Goal: Obtain resource: Download file/media

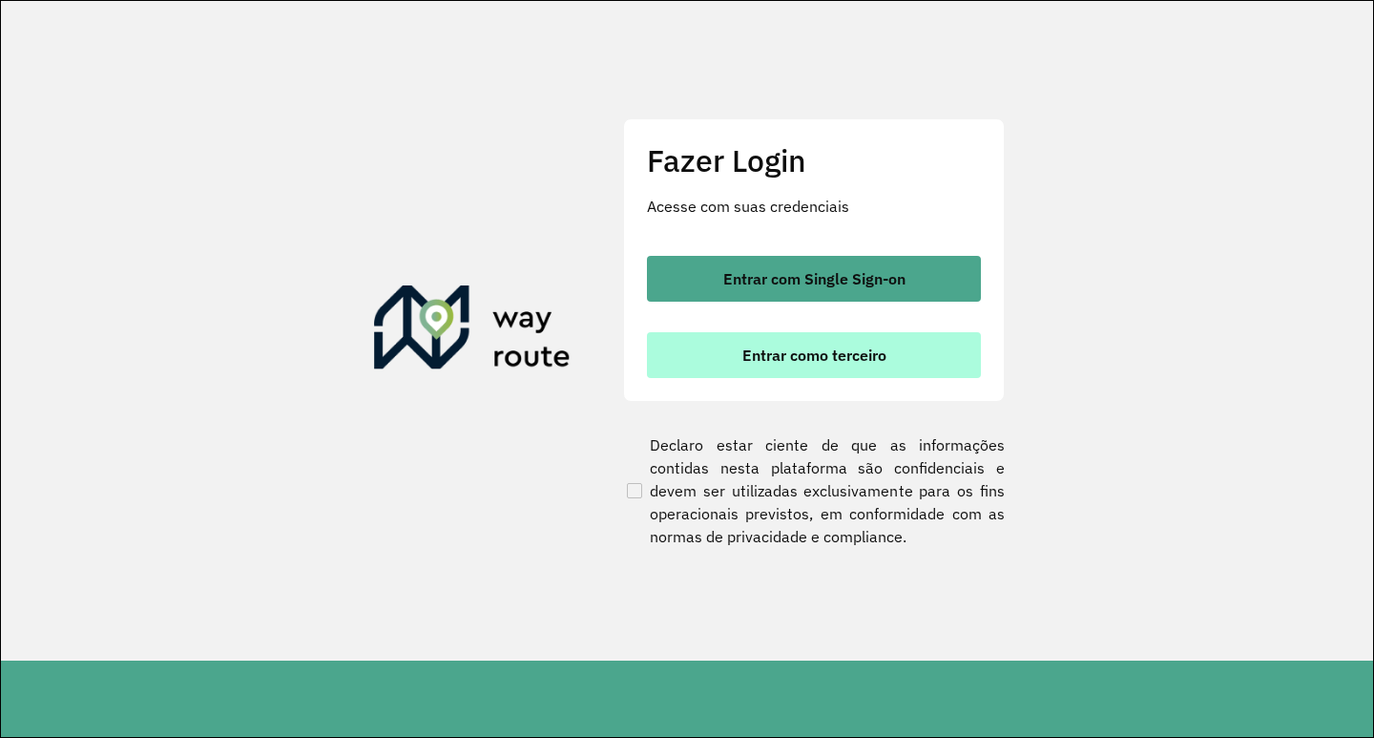
click at [795, 355] on span "Entrar como terceiro" at bounding box center [814, 354] width 144 height 15
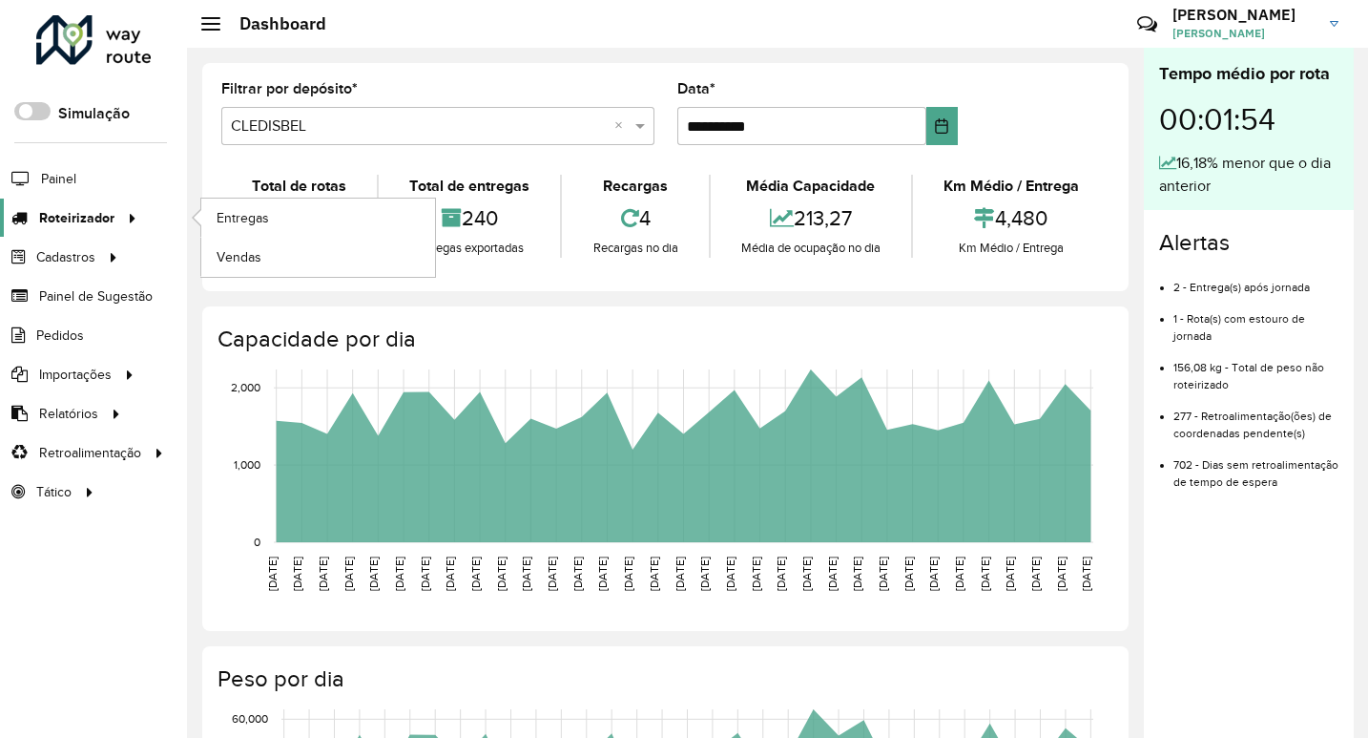
click at [132, 217] on icon at bounding box center [129, 216] width 16 height 29
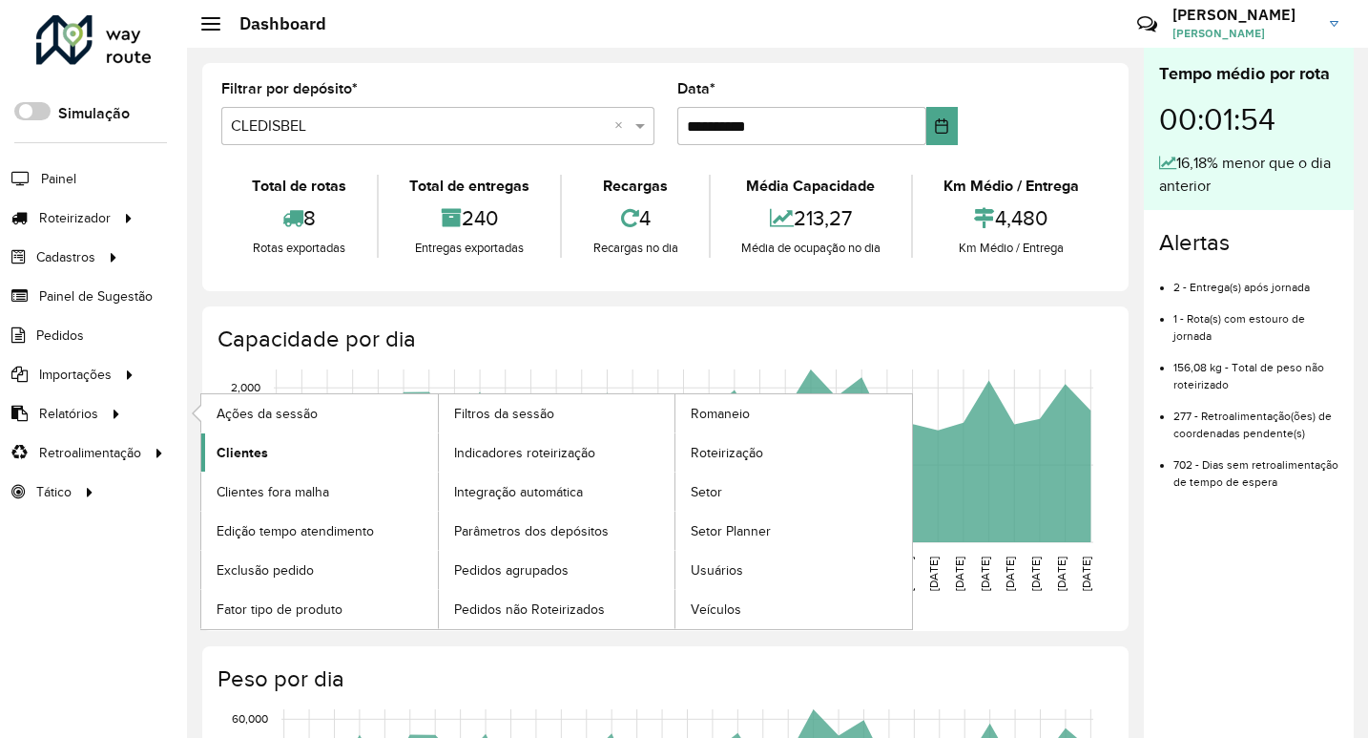
click at [260, 448] on span "Clientes" at bounding box center [243, 453] width 52 height 20
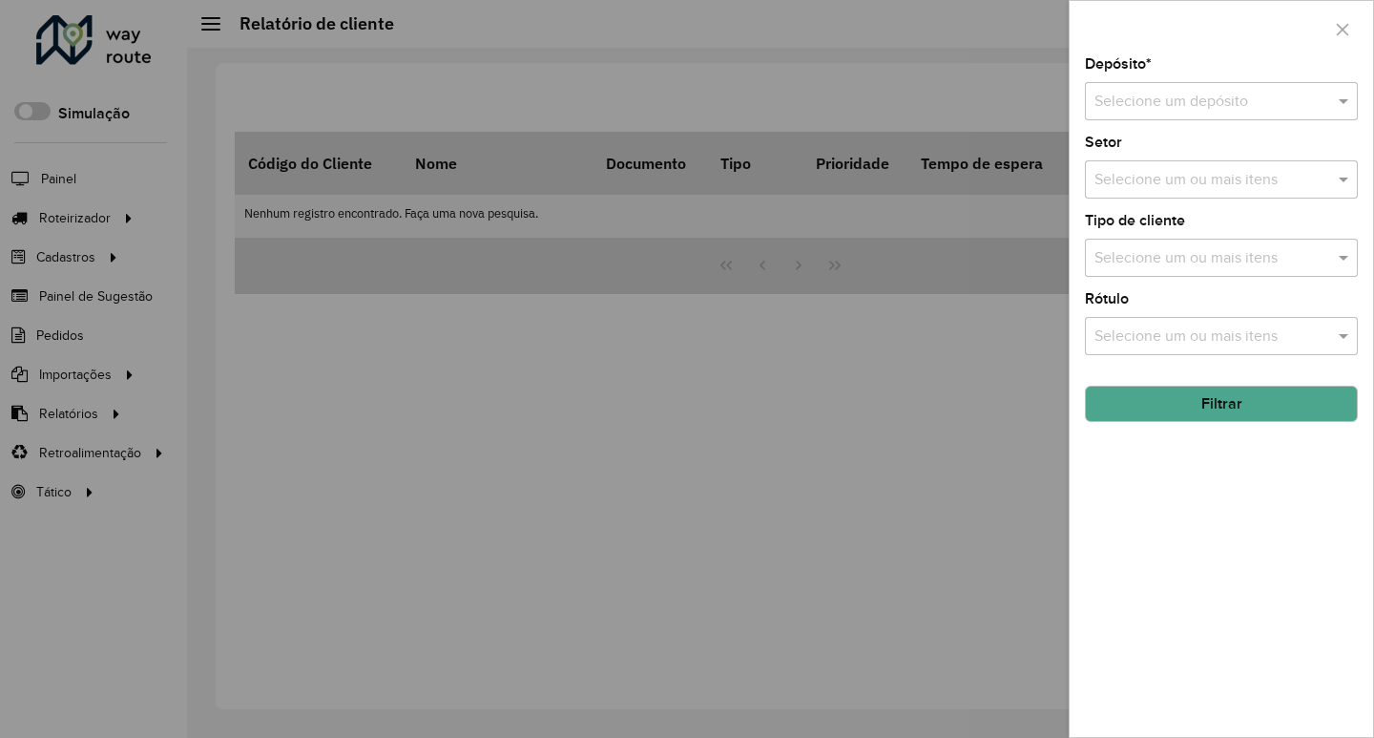
click at [1142, 117] on div "Selecione um depósito" at bounding box center [1221, 101] width 273 height 38
click at [1163, 148] on span "CLEDISBEL" at bounding box center [1130, 156] width 75 height 16
click at [1216, 395] on button "Filtrar" at bounding box center [1221, 403] width 273 height 36
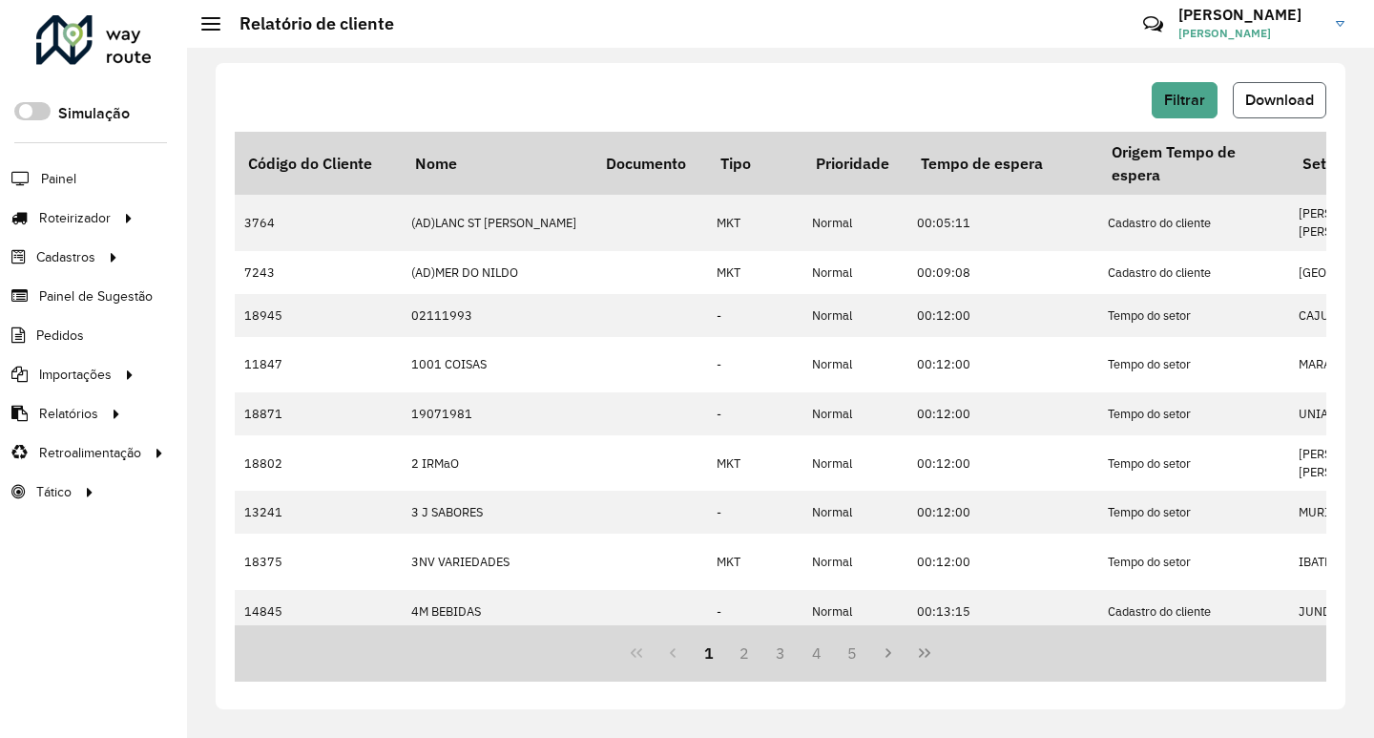
click at [1254, 111] on button "Download" at bounding box center [1280, 100] width 94 height 36
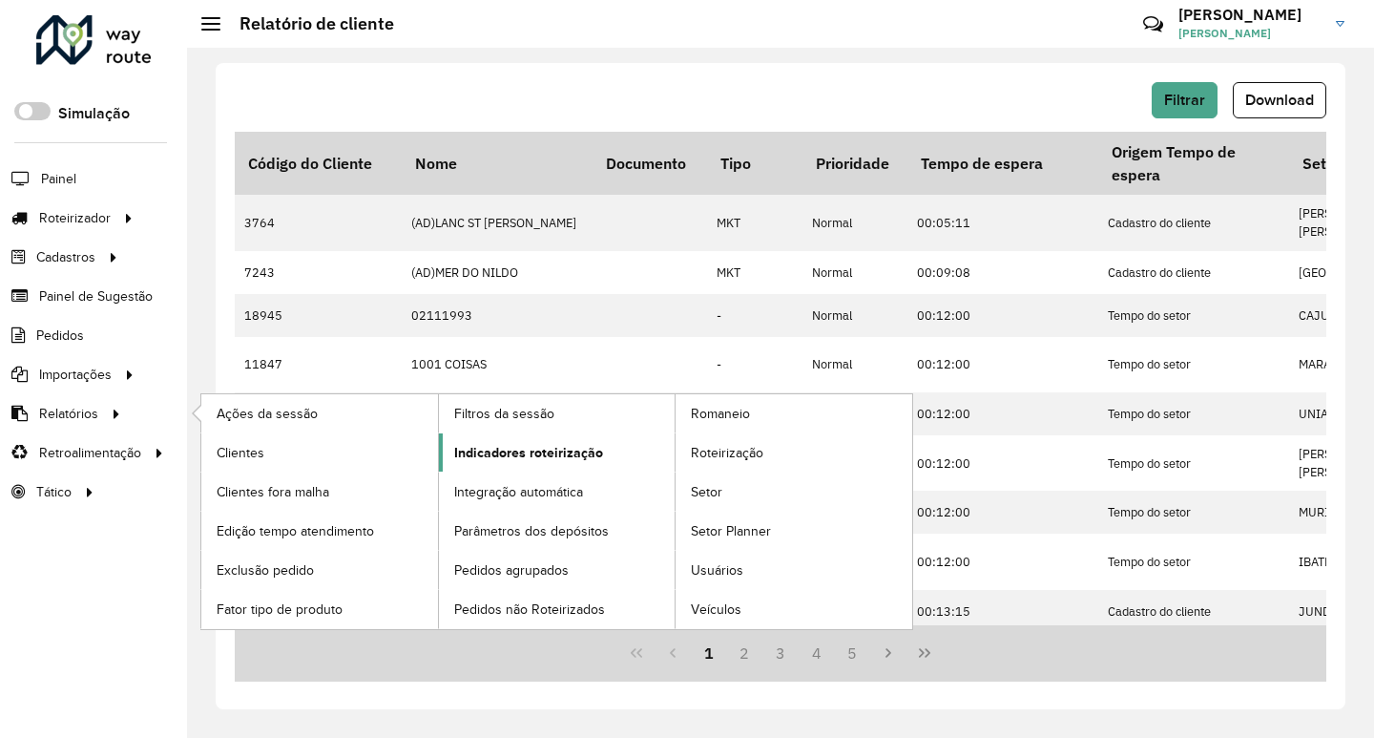
click at [524, 443] on span "Indicadores roteirização" at bounding box center [528, 453] width 149 height 20
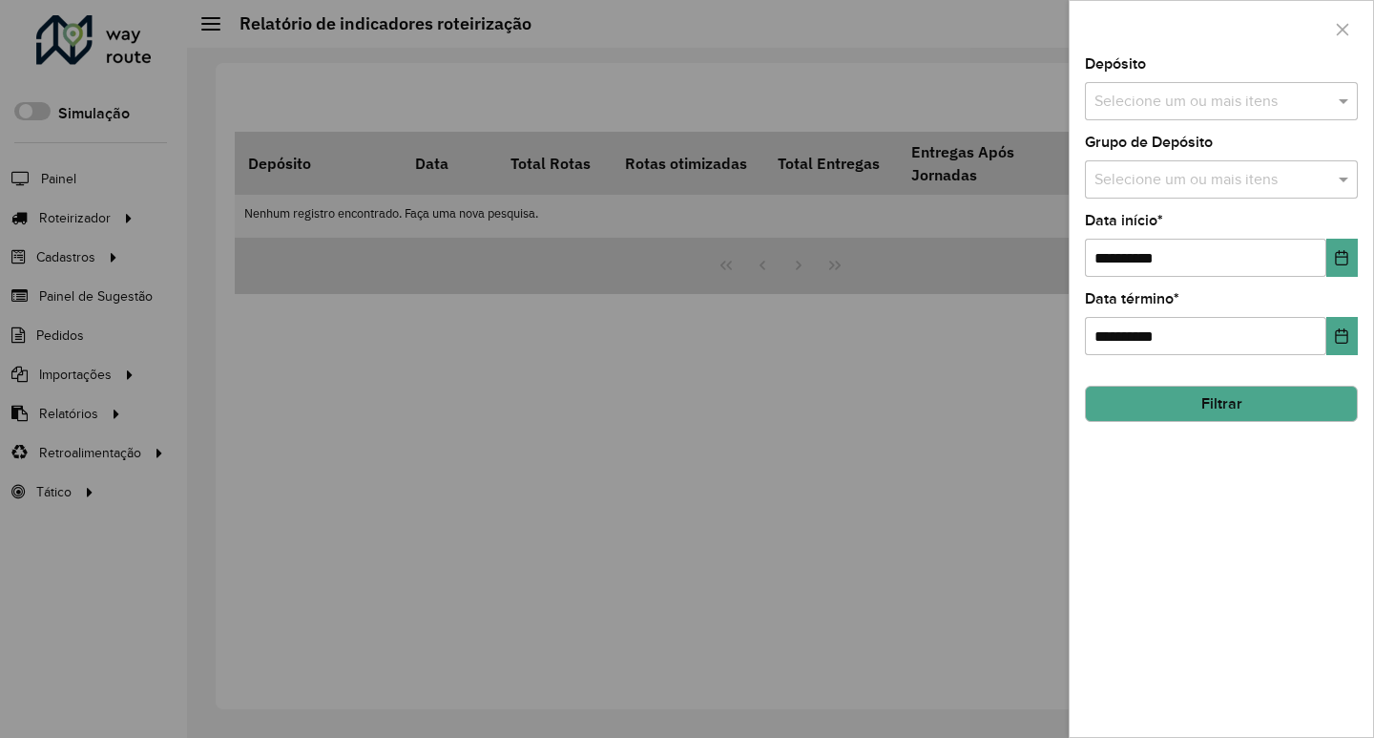
click at [1176, 102] on input "text" at bounding box center [1212, 102] width 244 height 23
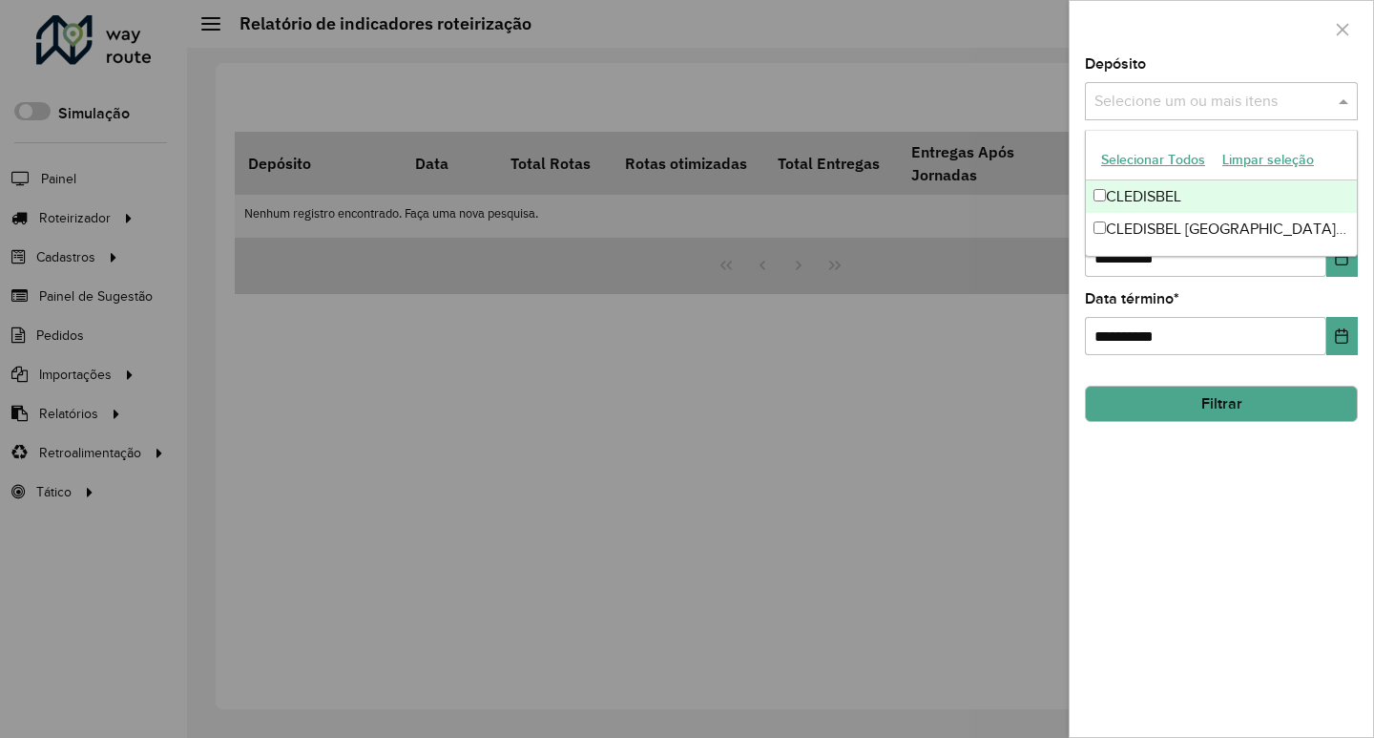
click at [894, 322] on div at bounding box center [687, 369] width 1374 height 738
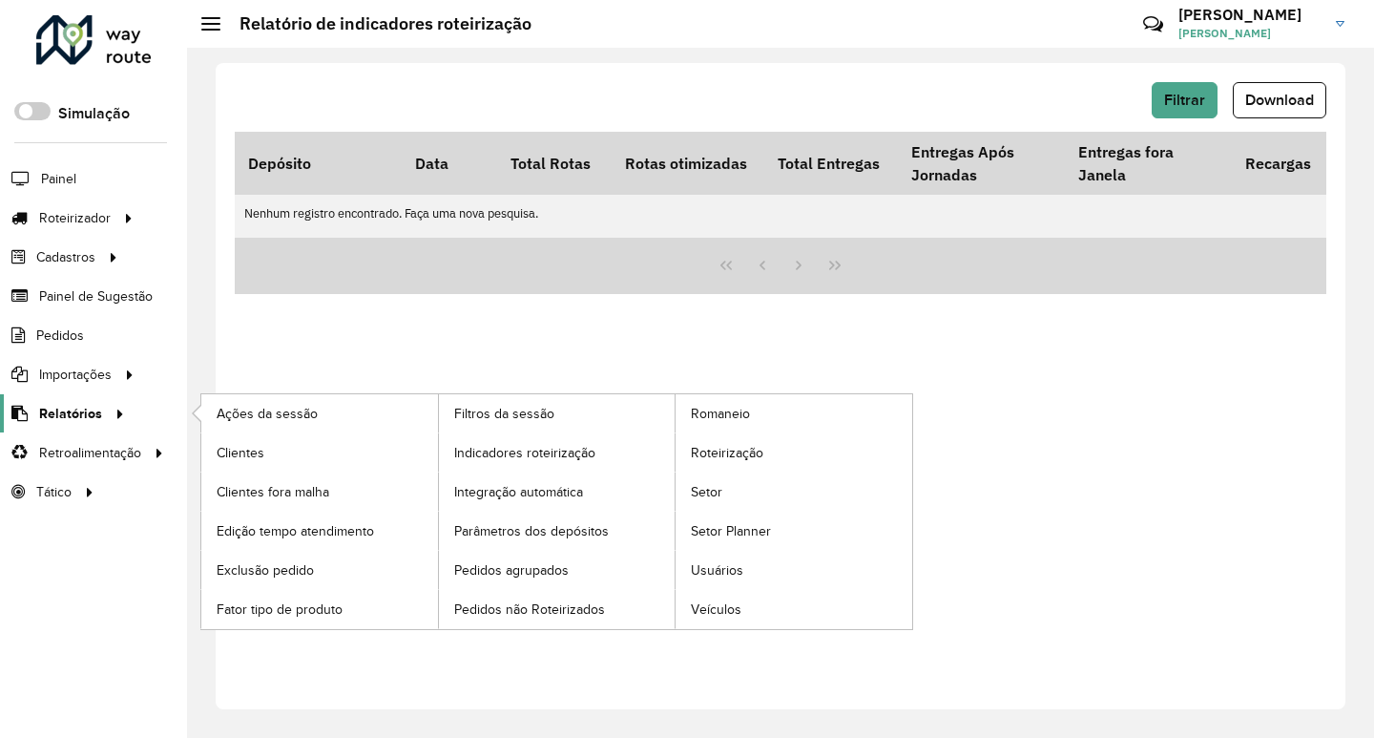
click at [88, 414] on span "Relatórios" at bounding box center [70, 414] width 63 height 20
click at [258, 447] on span "Clientes" at bounding box center [243, 453] width 52 height 20
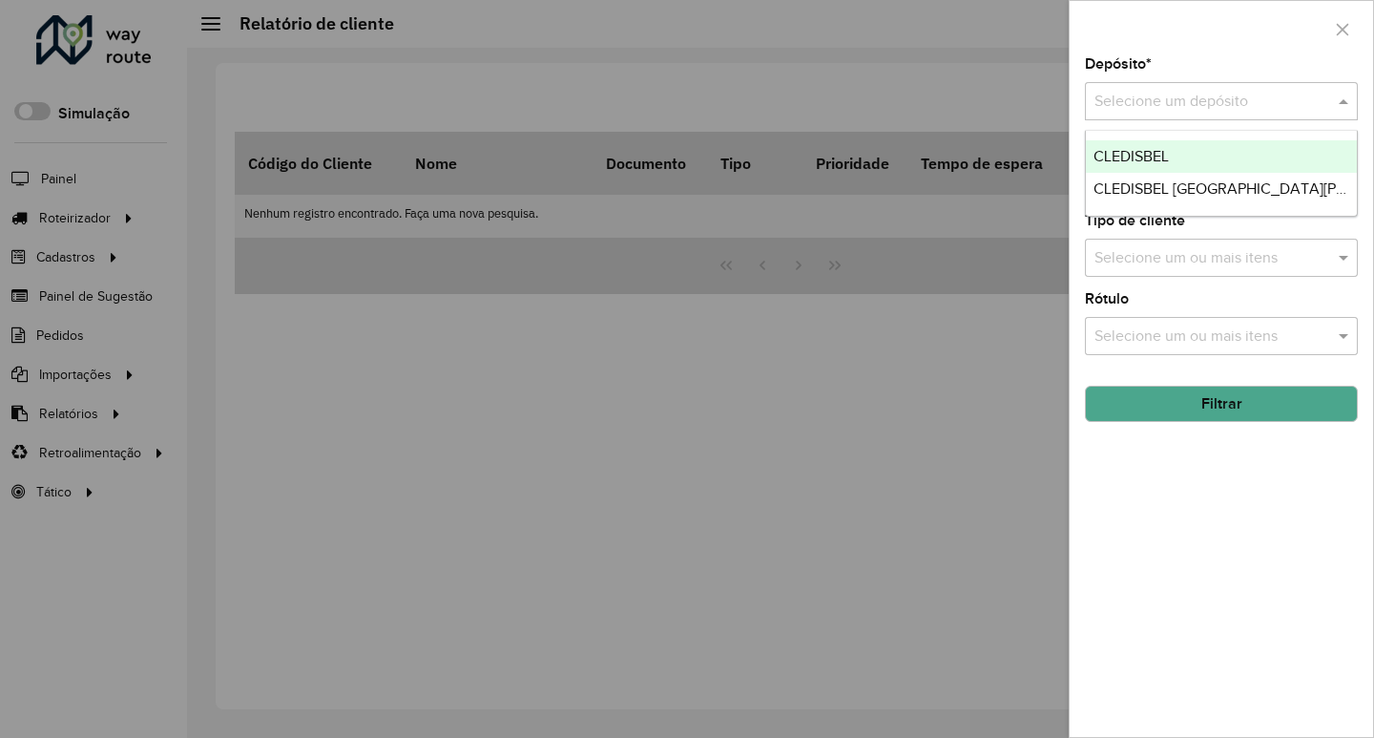
click at [1157, 105] on input "text" at bounding box center [1202, 102] width 216 height 23
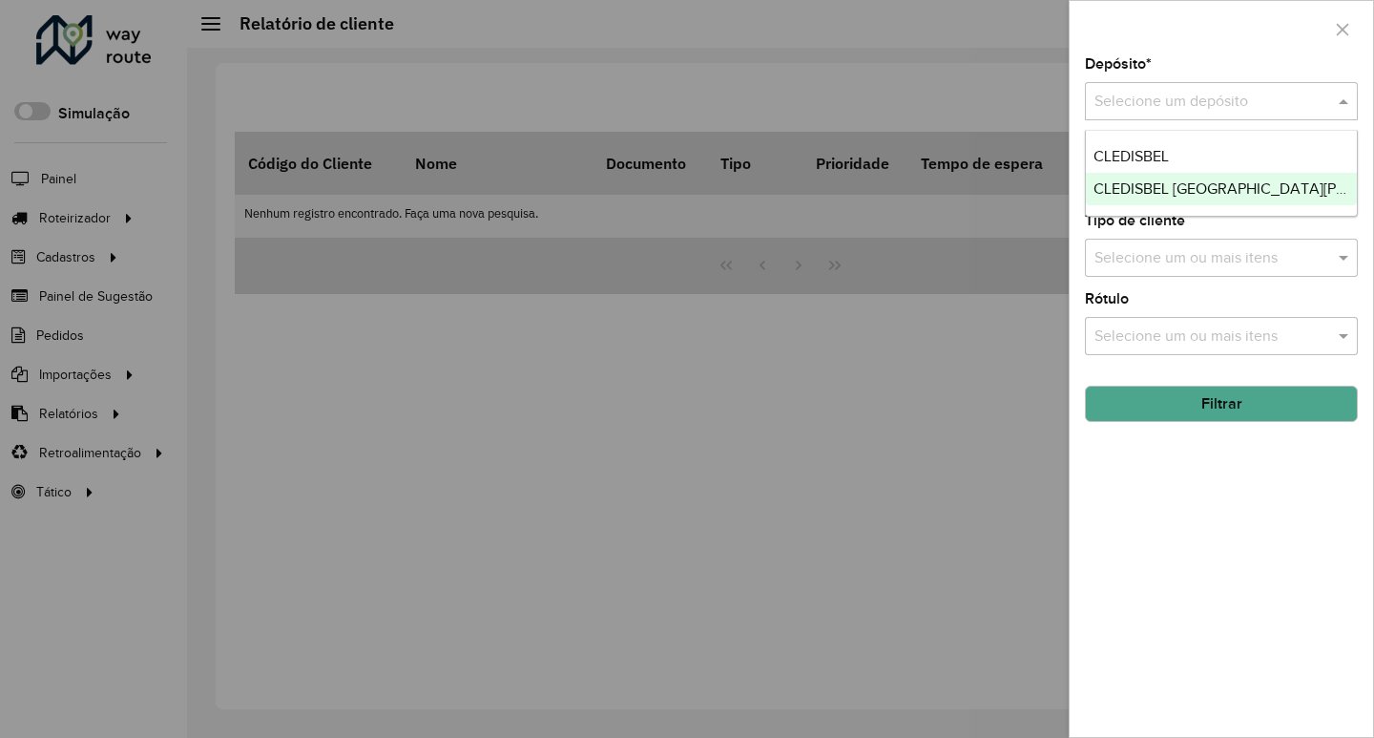
click at [1163, 178] on div "CLEDISBEL PORTO CALVO" at bounding box center [1221, 189] width 271 height 32
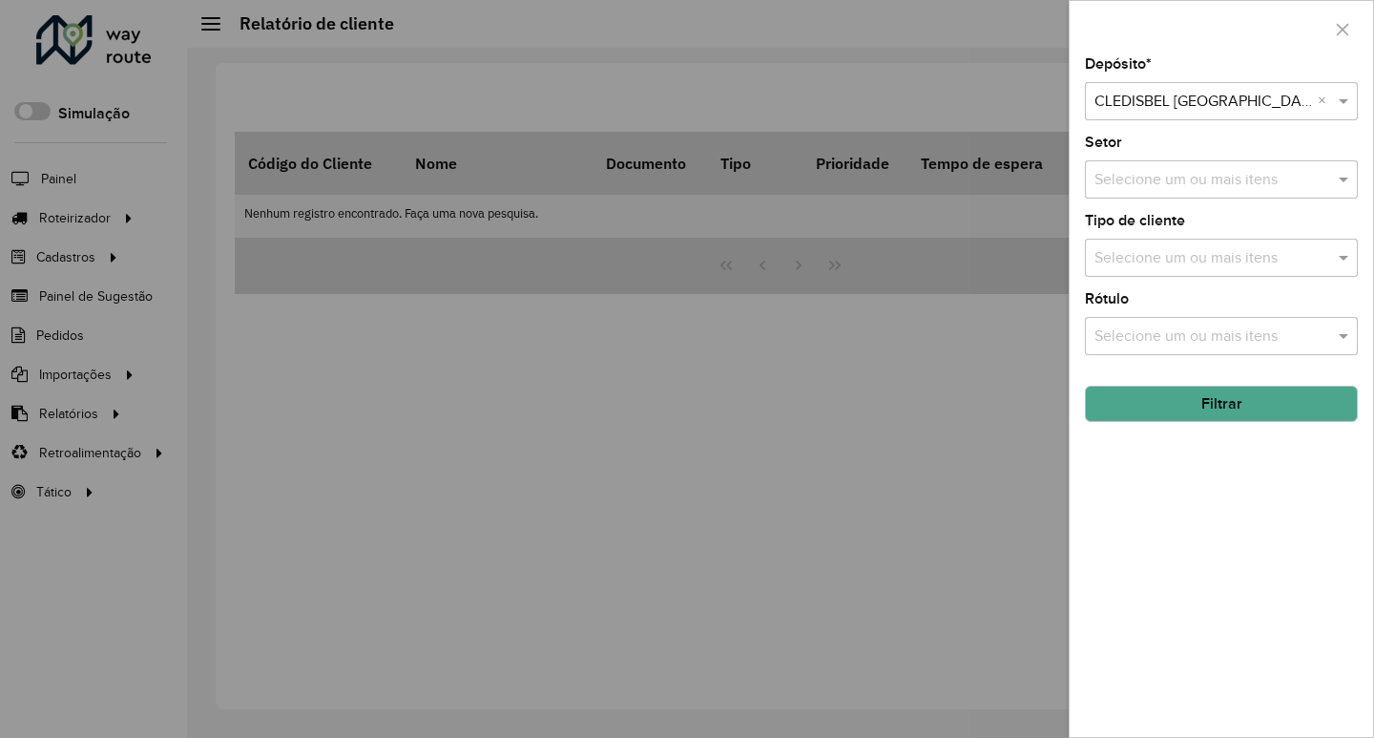
click at [1217, 401] on button "Filtrar" at bounding box center [1221, 403] width 273 height 36
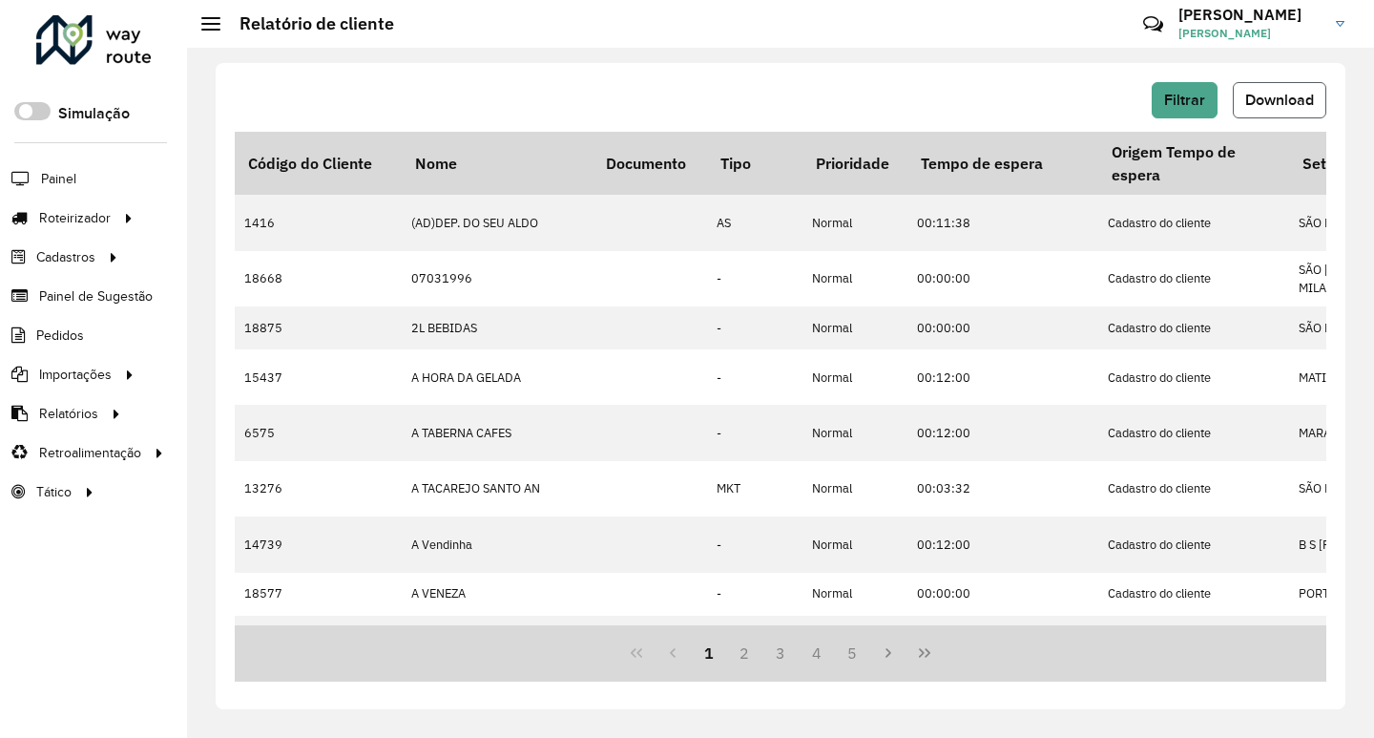
click at [1256, 103] on span "Download" at bounding box center [1279, 100] width 69 height 16
click at [822, 118] on div "Filtrar Download" at bounding box center [780, 107] width 1091 height 50
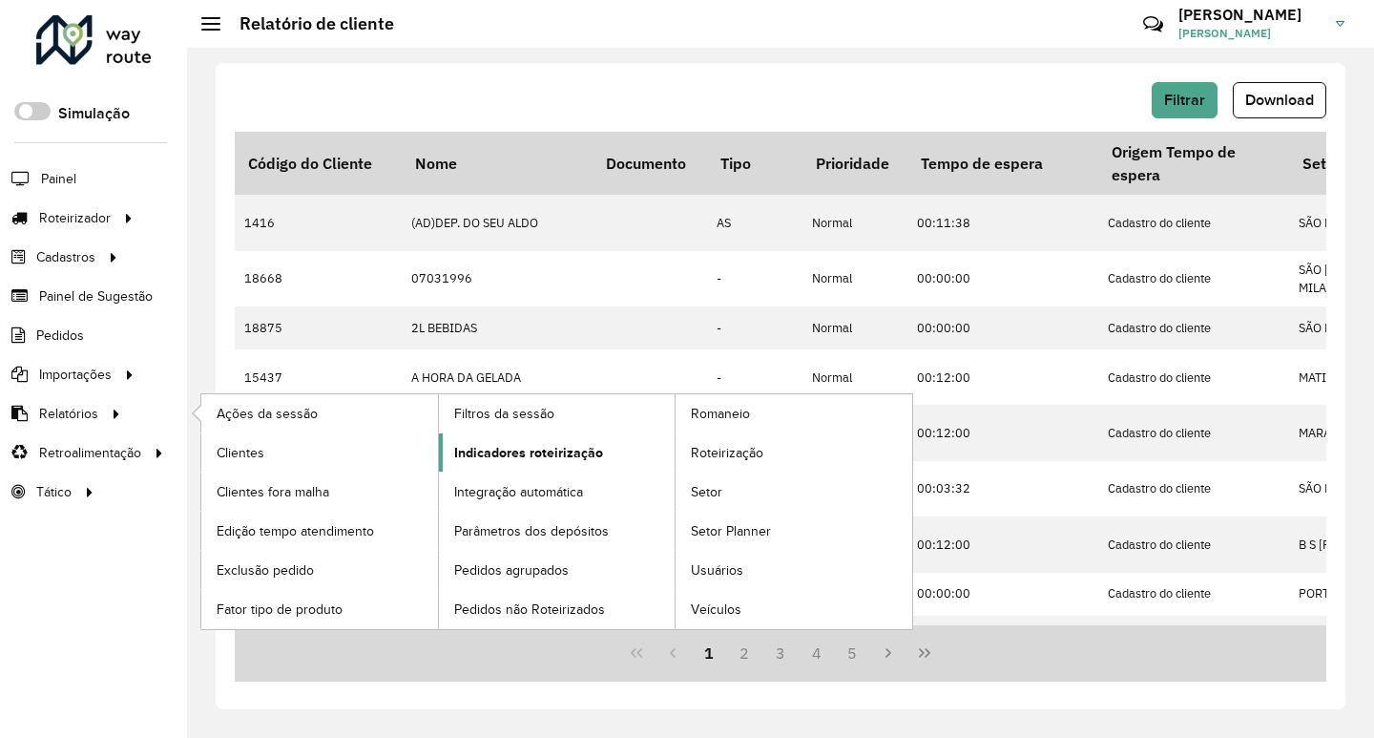
click at [509, 447] on span "Indicadores roteirização" at bounding box center [528, 453] width 149 height 20
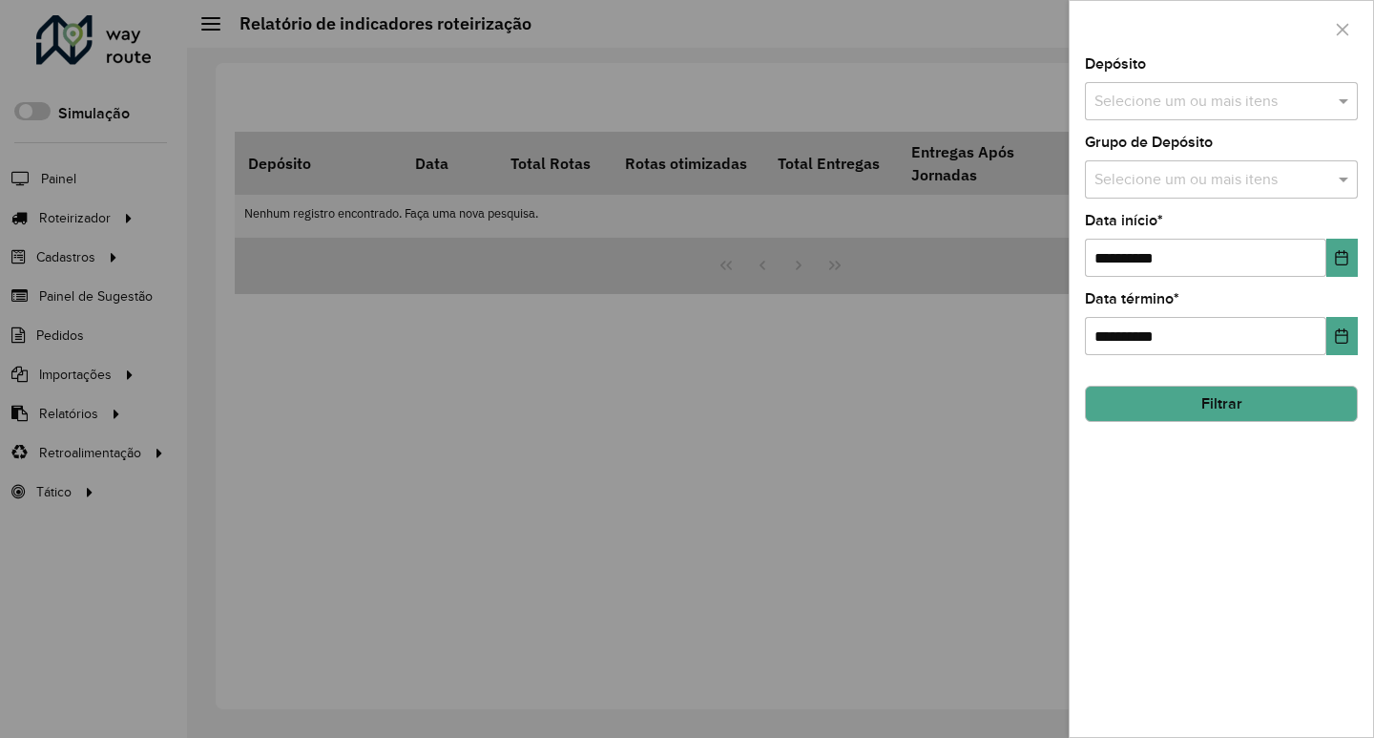
click at [1167, 111] on input "text" at bounding box center [1212, 102] width 244 height 23
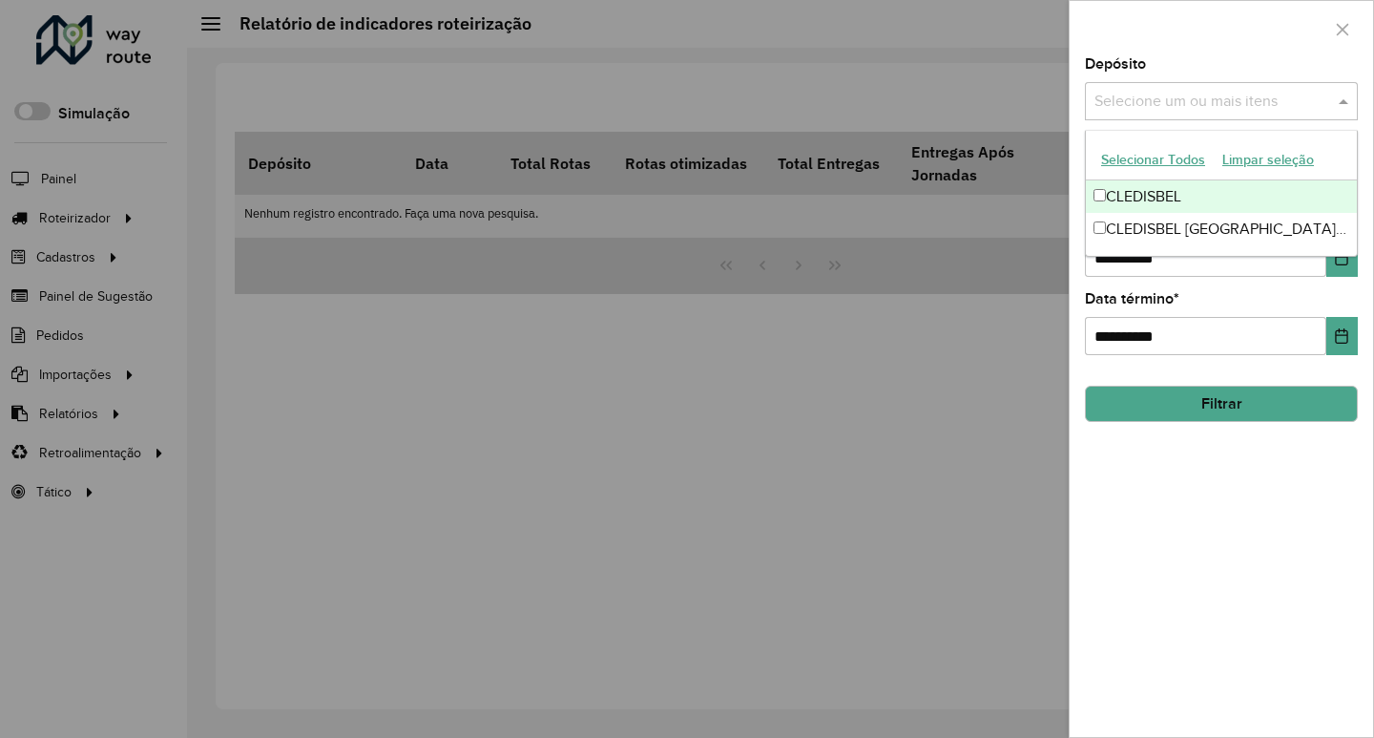
click at [1170, 200] on div "CLEDISBEL" at bounding box center [1221, 196] width 271 height 32
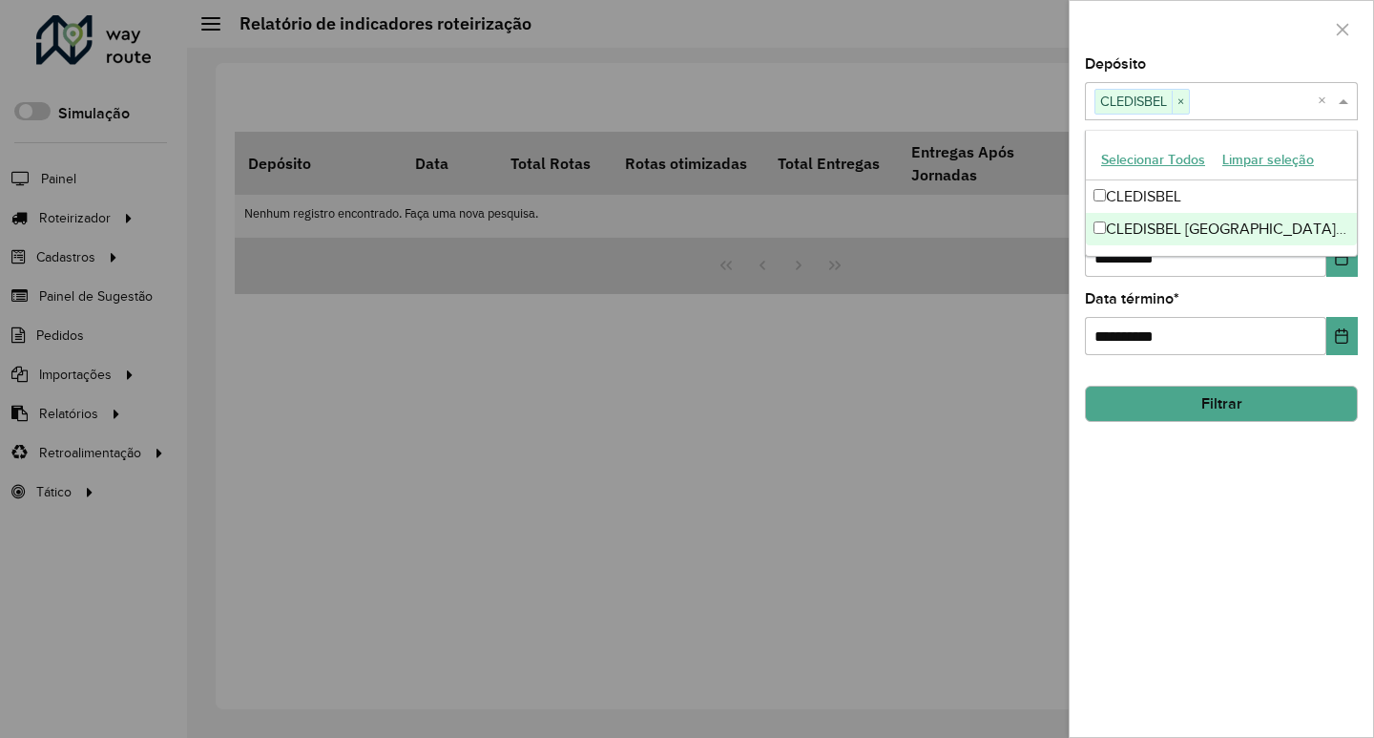
click at [1153, 457] on div "**********" at bounding box center [1221, 396] width 303 height 679
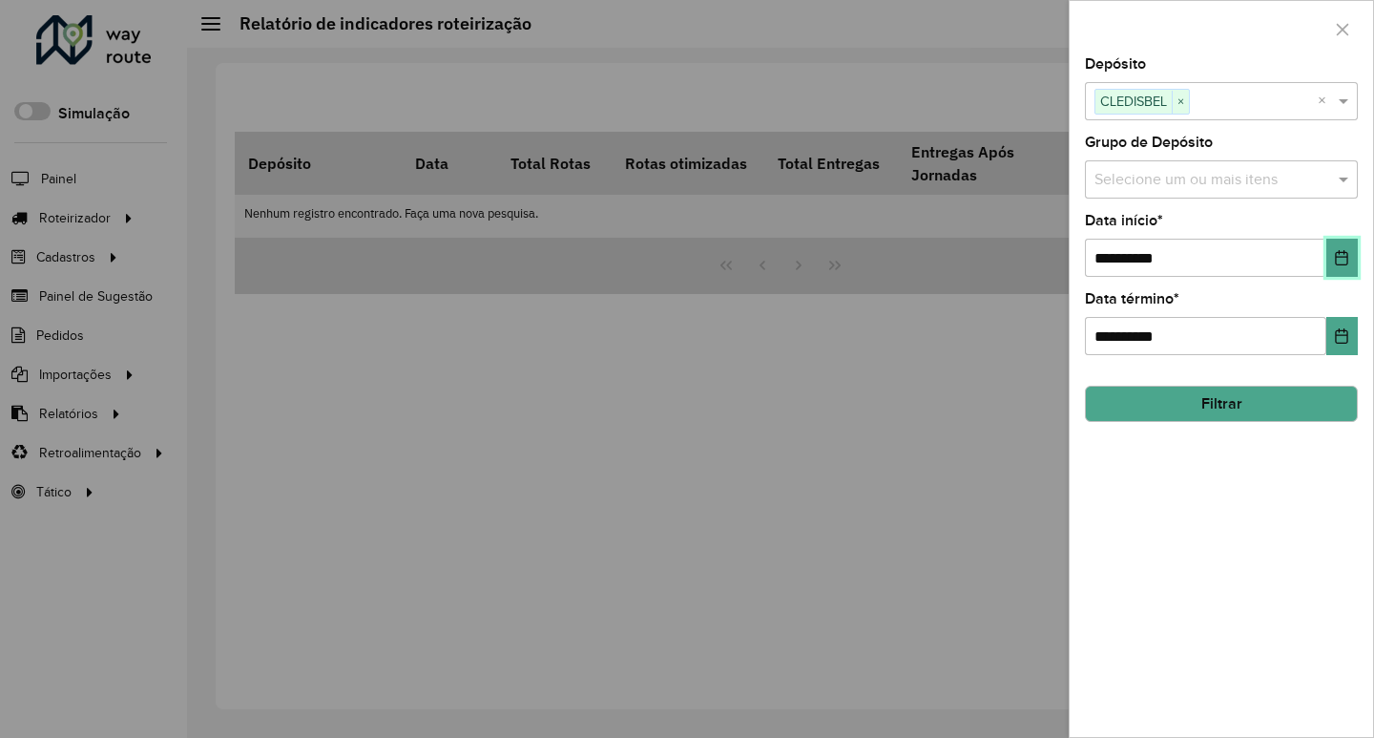
click at [1330, 254] on button "Choose Date" at bounding box center [1341, 258] width 31 height 38
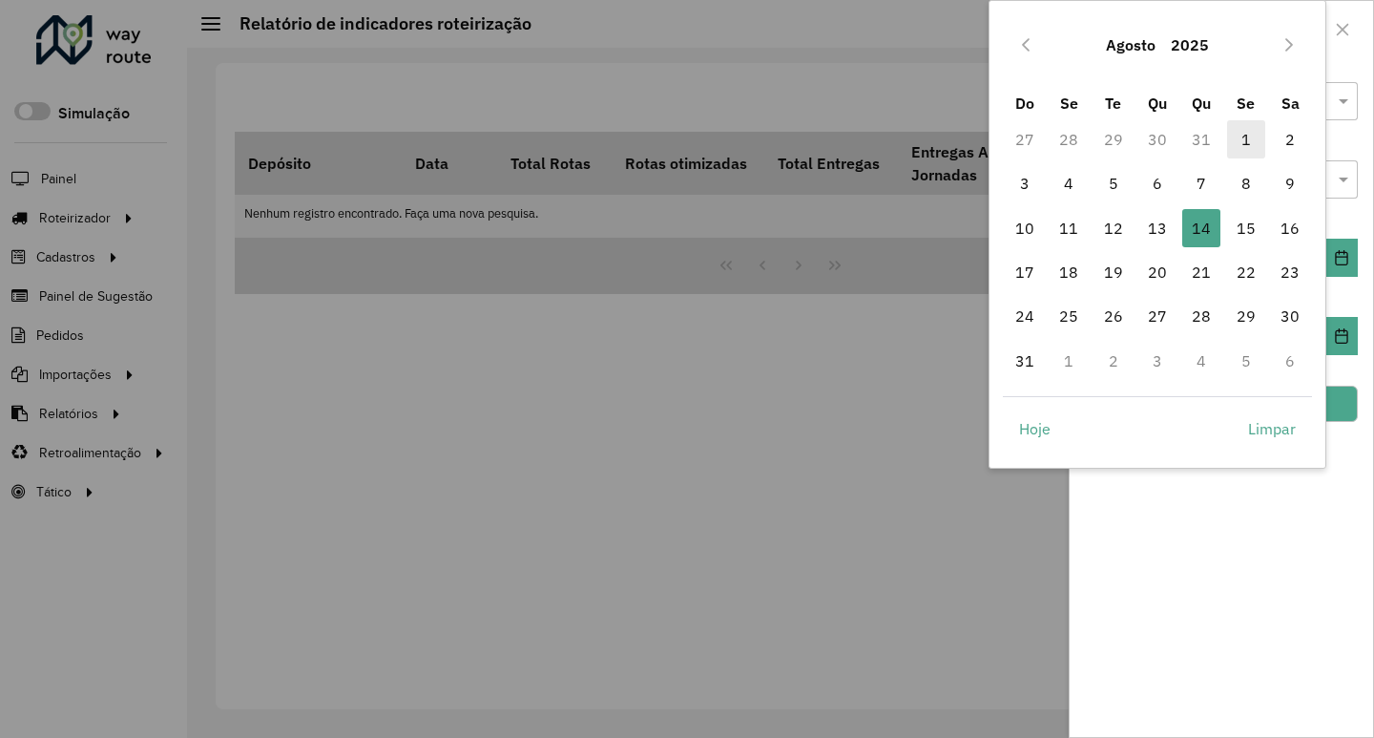
click at [1243, 136] on span "1" at bounding box center [1246, 139] width 38 height 38
type input "**********"
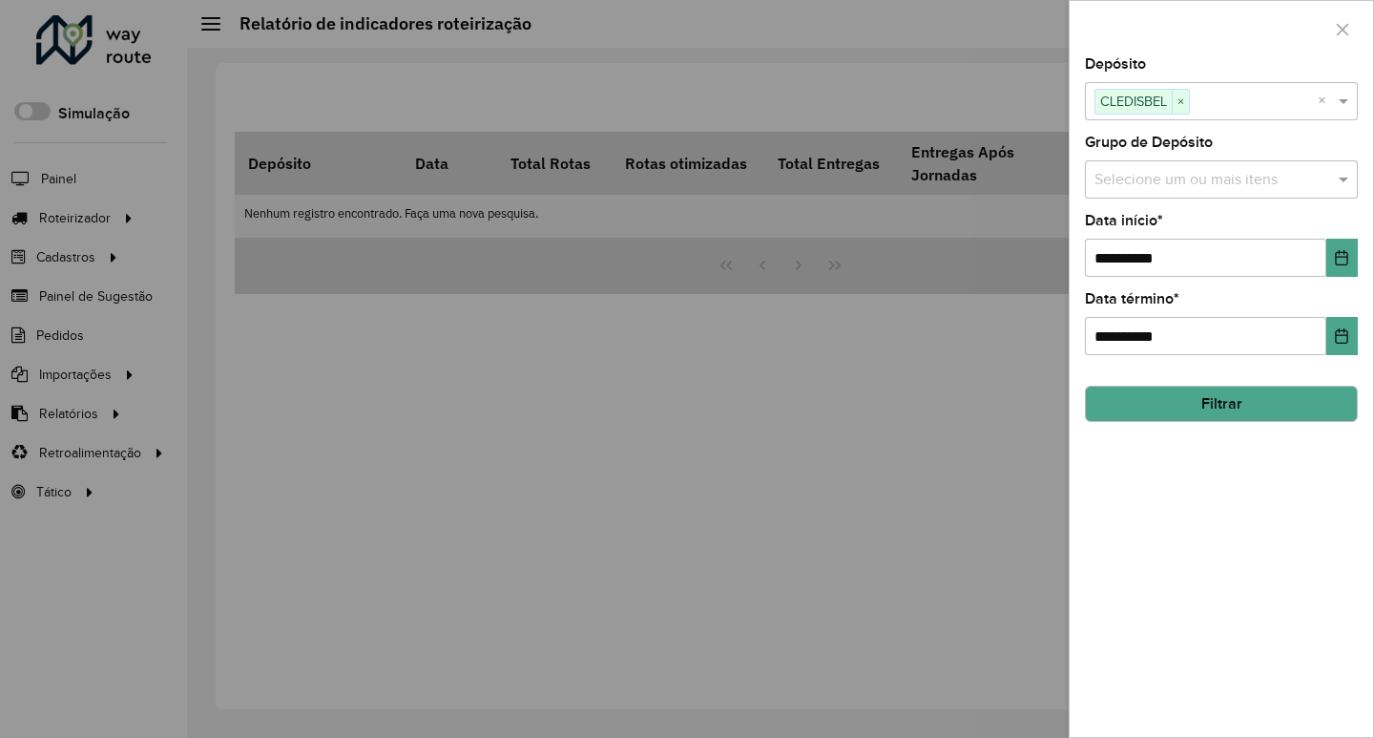
click at [1199, 409] on button "Filtrar" at bounding box center [1221, 403] width 273 height 36
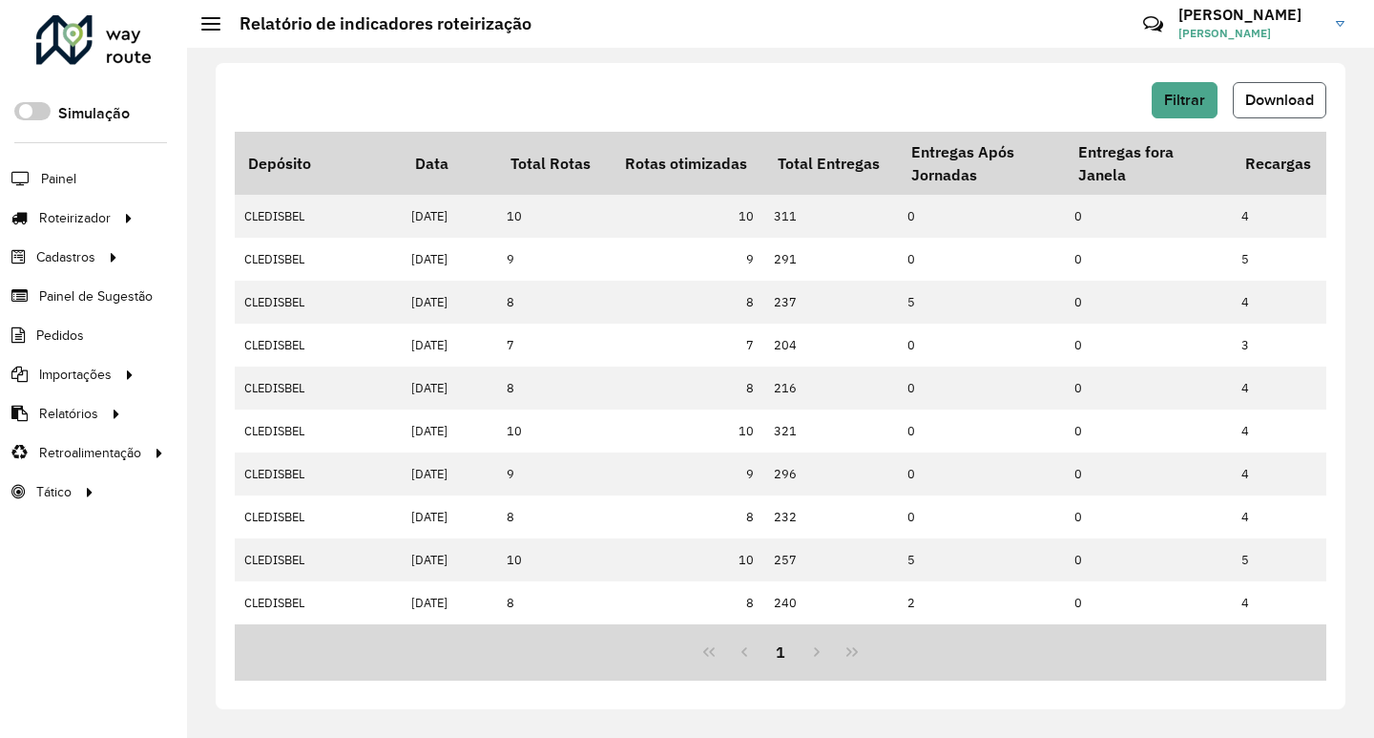
click at [1289, 103] on span "Download" at bounding box center [1279, 100] width 69 height 16
click at [911, 94] on div "Filtrar Download" at bounding box center [780, 100] width 1091 height 36
click at [1188, 95] on span "Filtrar" at bounding box center [1184, 100] width 41 height 16
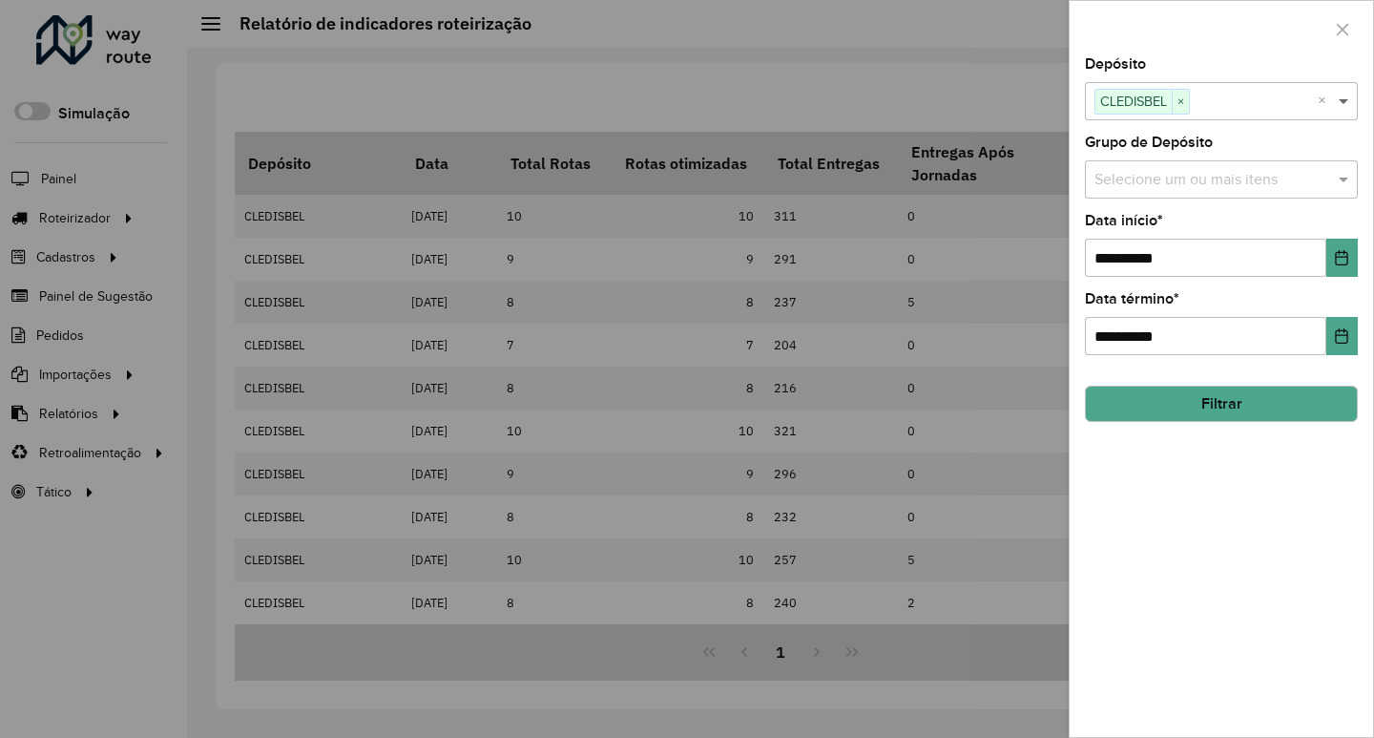
click at [1341, 102] on span at bounding box center [1346, 101] width 24 height 23
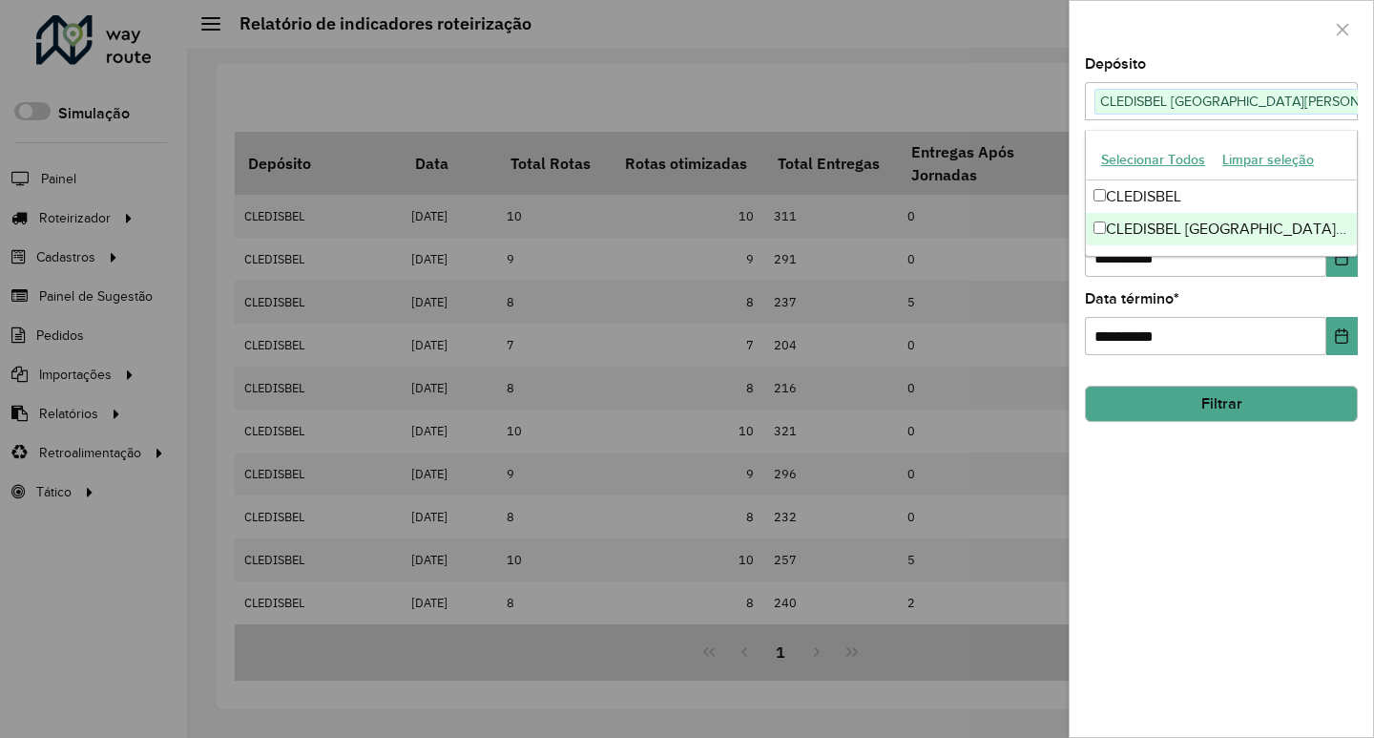
click at [1145, 450] on div "**********" at bounding box center [1221, 396] width 303 height 679
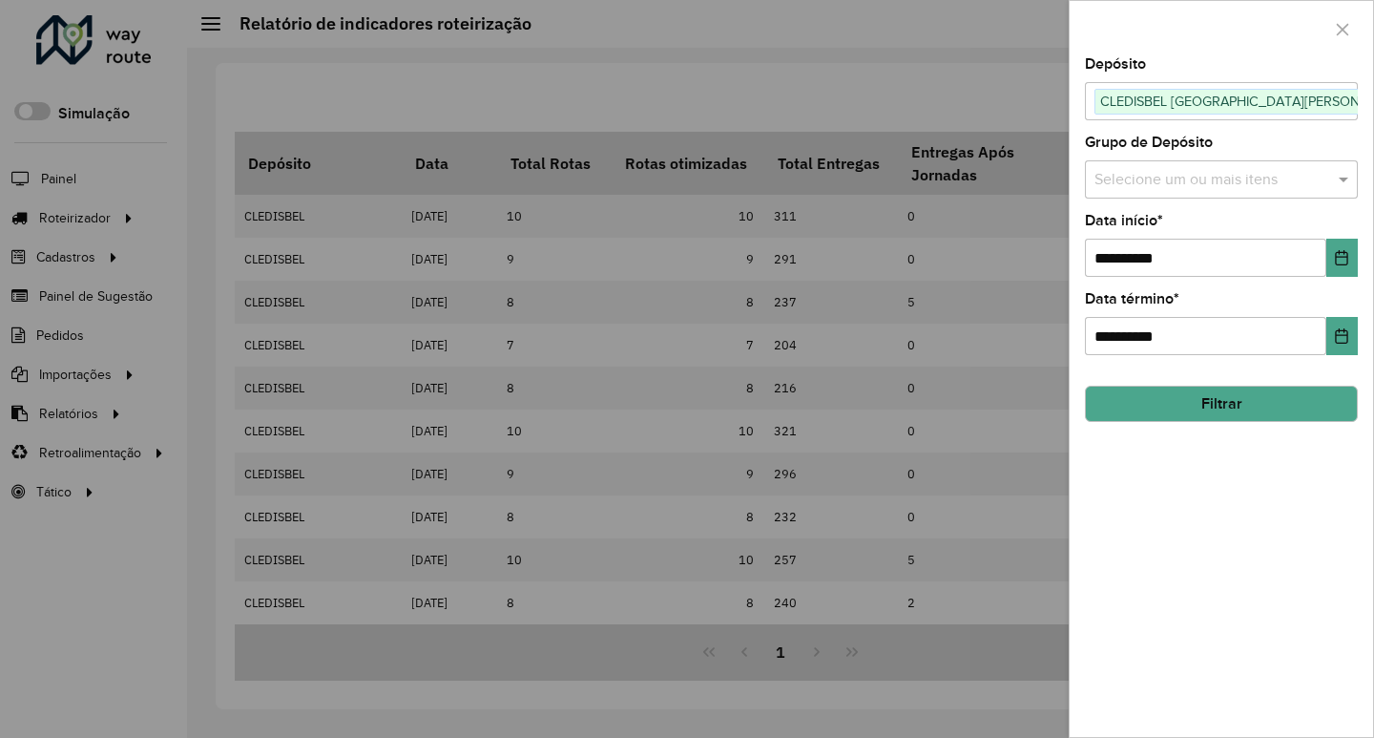
click at [1149, 403] on button "Filtrar" at bounding box center [1221, 403] width 273 height 36
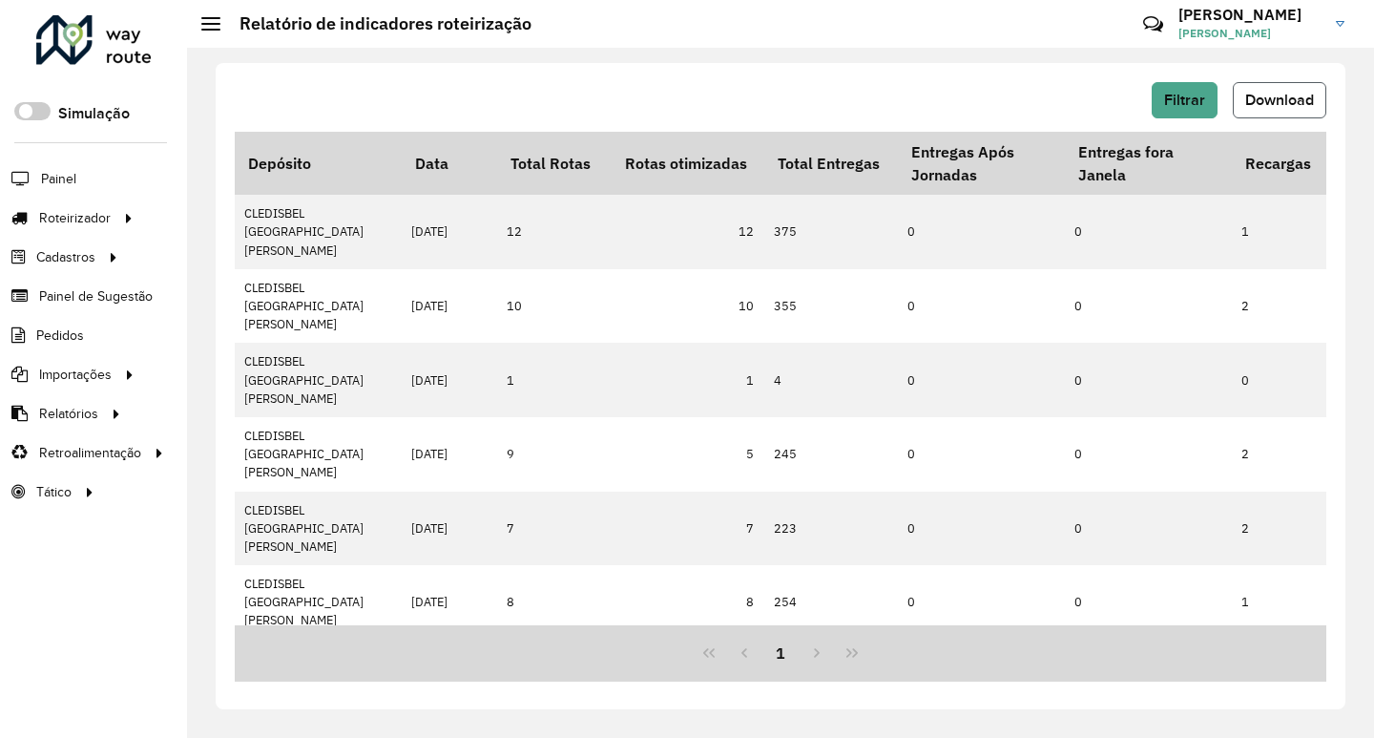
click at [1286, 97] on span "Download" at bounding box center [1279, 100] width 69 height 16
click at [773, 104] on div "Filtrar Download" at bounding box center [780, 100] width 1091 height 36
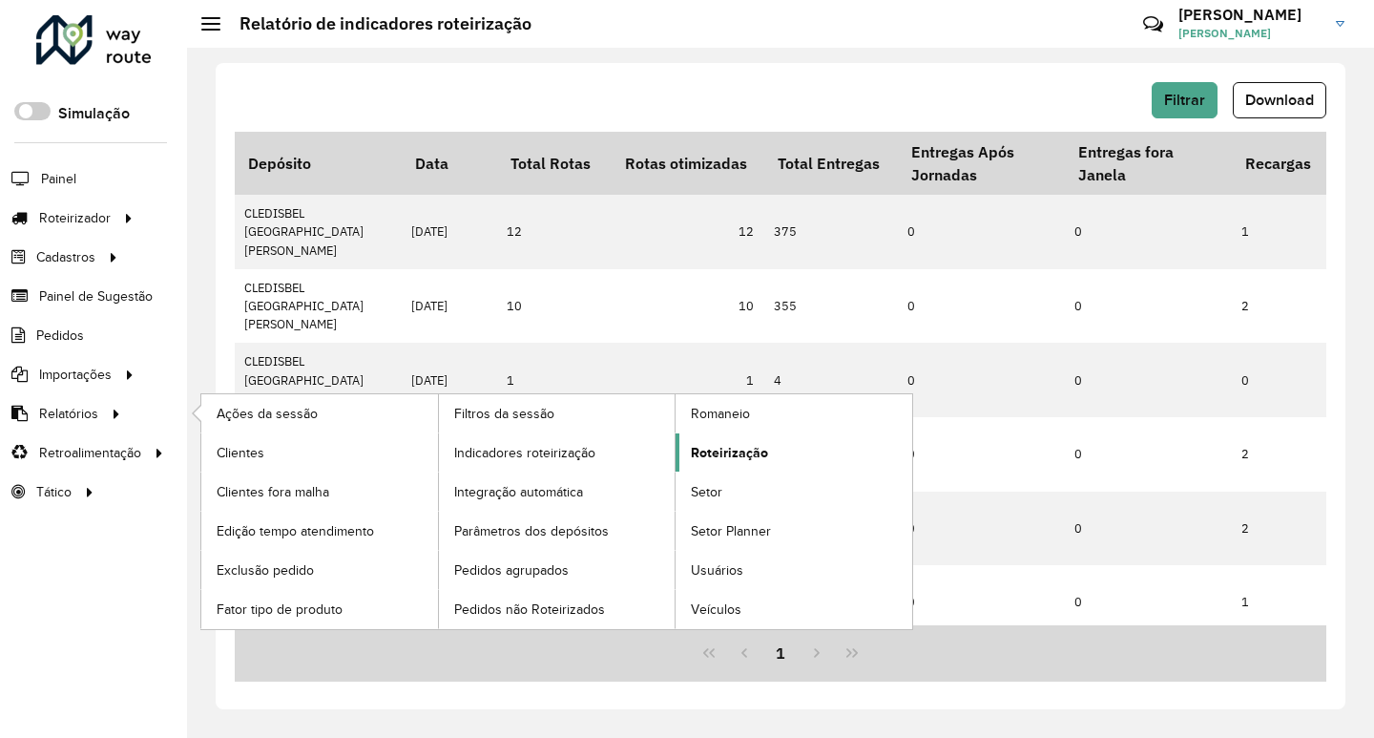
click at [737, 451] on span "Roteirização" at bounding box center [729, 453] width 77 height 20
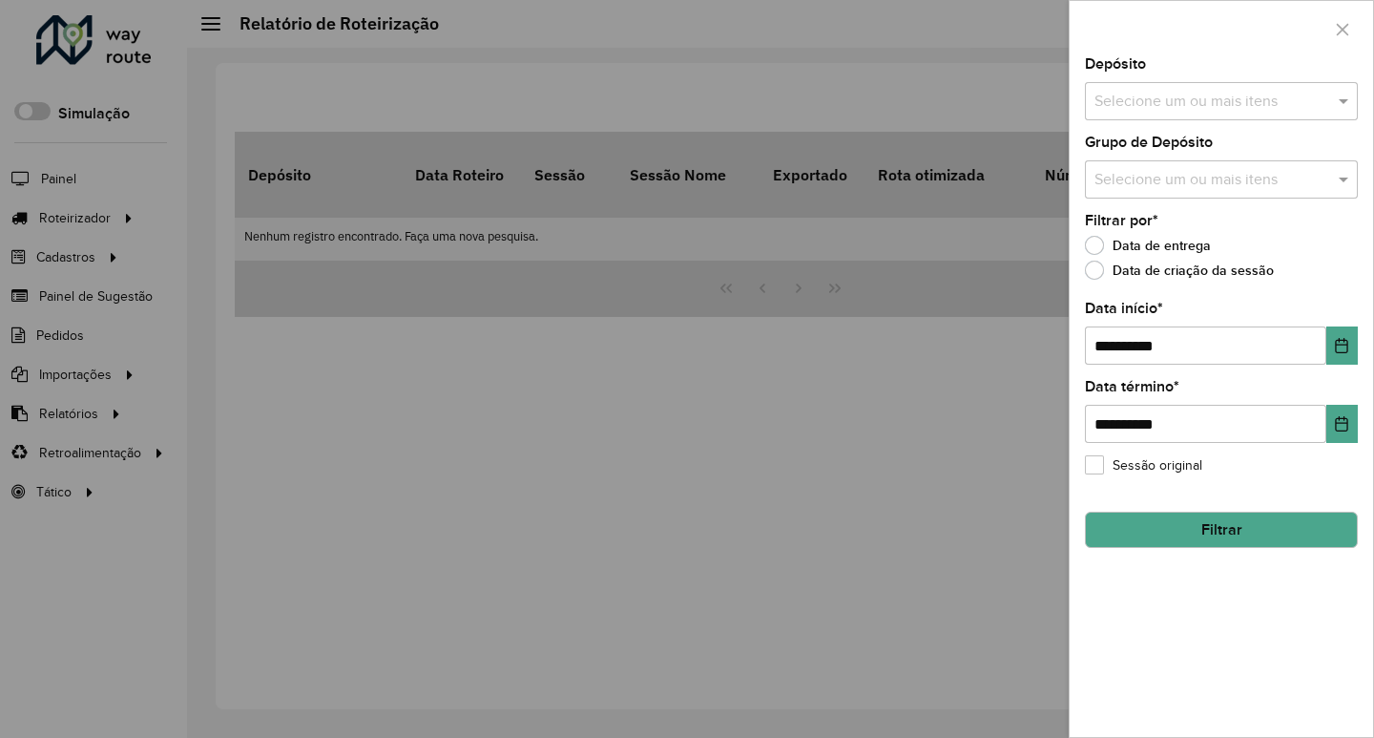
click at [1163, 106] on input "text" at bounding box center [1212, 102] width 244 height 23
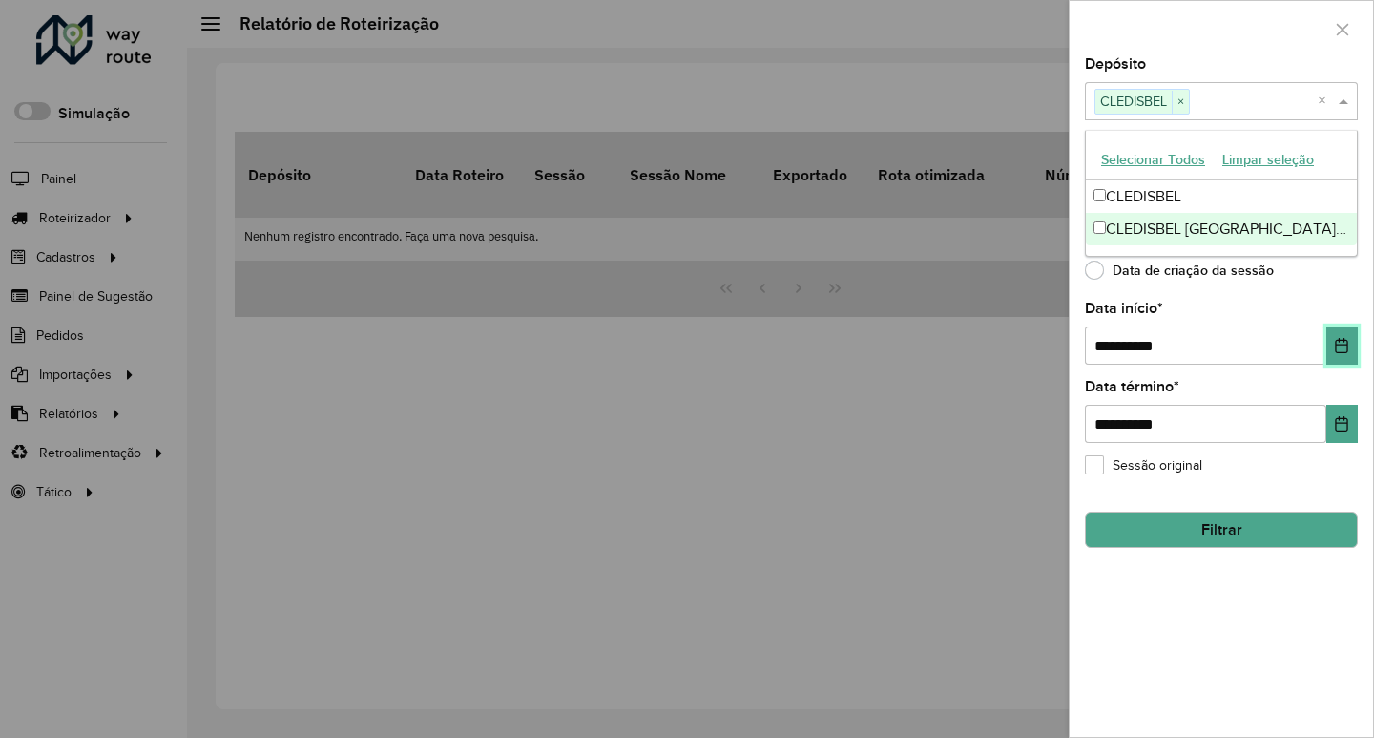
click at [1340, 350] on icon "Choose Date" at bounding box center [1341, 345] width 15 height 15
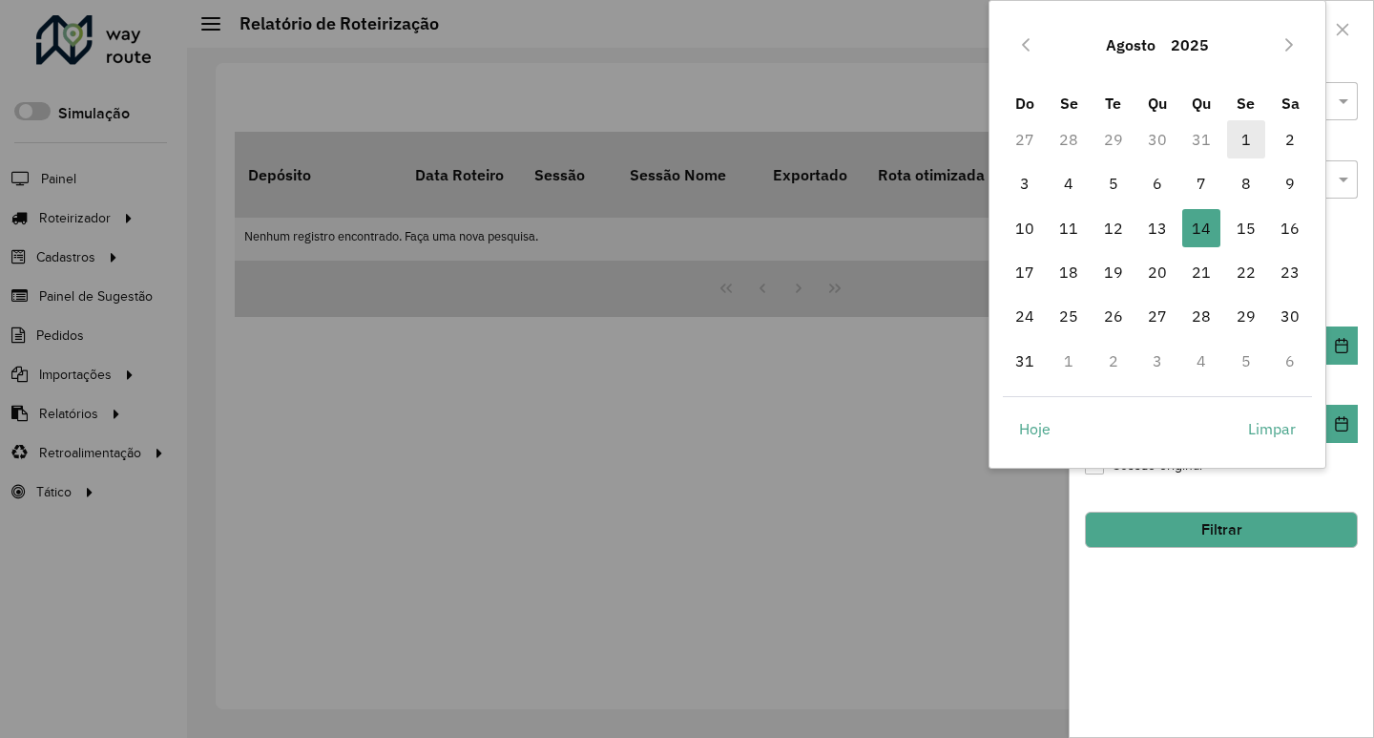
click at [1241, 136] on span "1" at bounding box center [1246, 139] width 38 height 38
type input "**********"
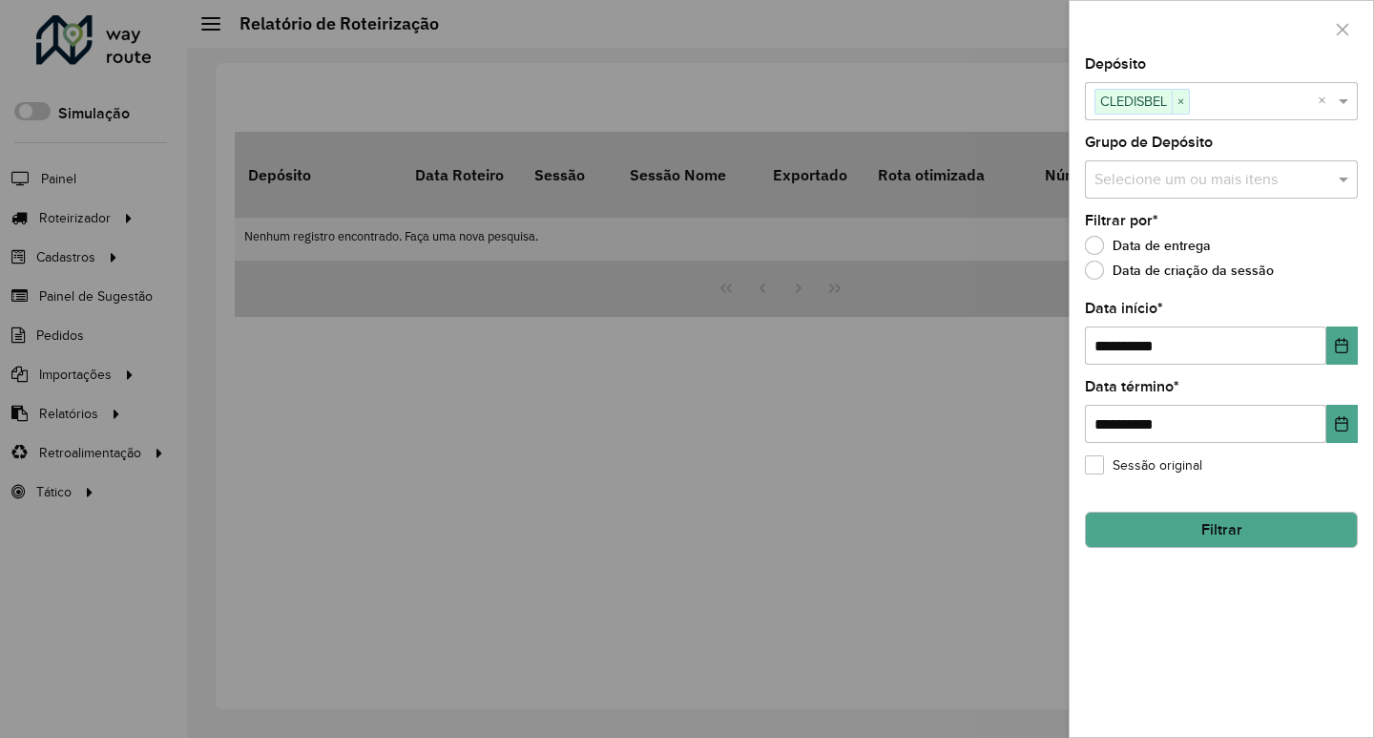
click at [1181, 581] on div "**********" at bounding box center [1221, 396] width 303 height 679
click at [1199, 509] on hb-field-button "Filtrar" at bounding box center [1221, 522] width 273 height 52
click at [1200, 524] on button "Filtrar" at bounding box center [1221, 529] width 273 height 36
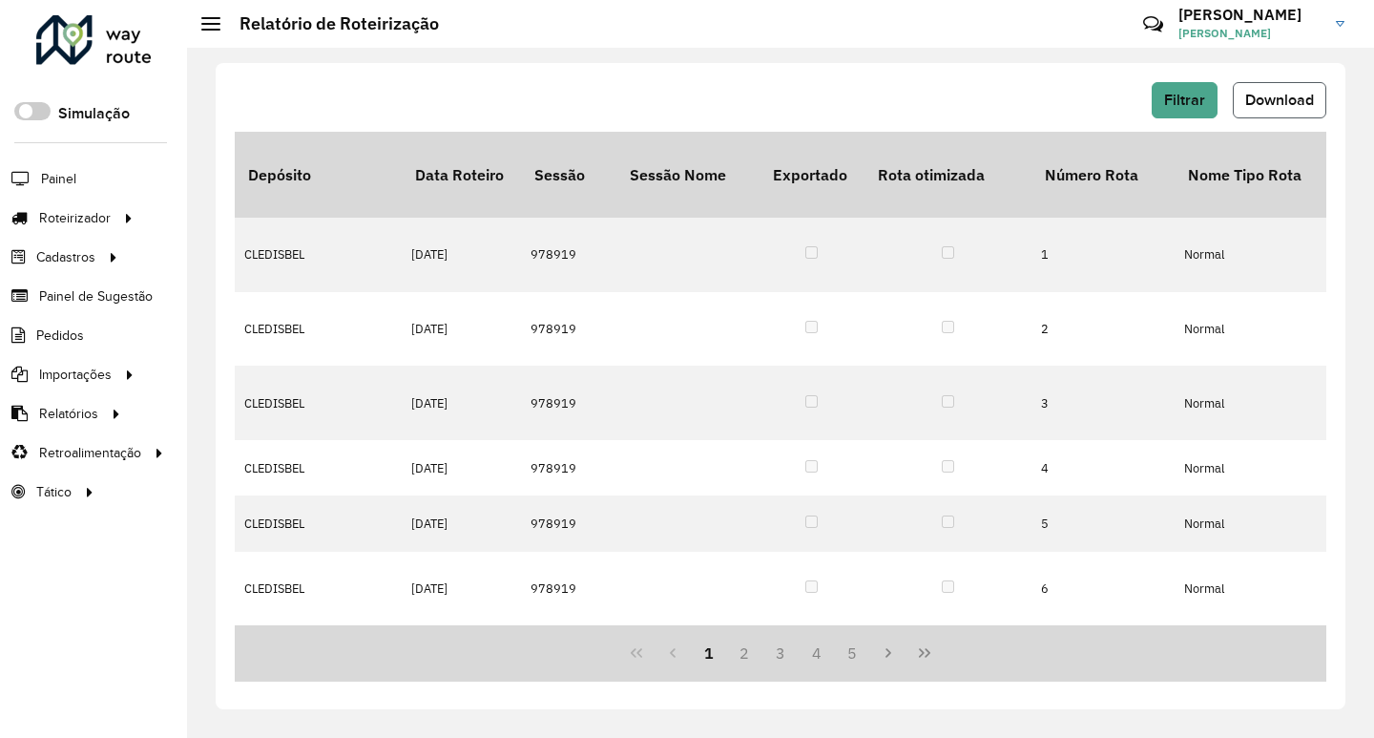
click at [1266, 96] on span "Download" at bounding box center [1279, 100] width 69 height 16
click at [914, 93] on div "Filtrar Download" at bounding box center [780, 100] width 1091 height 36
click at [1165, 103] on span "Filtrar" at bounding box center [1184, 100] width 41 height 16
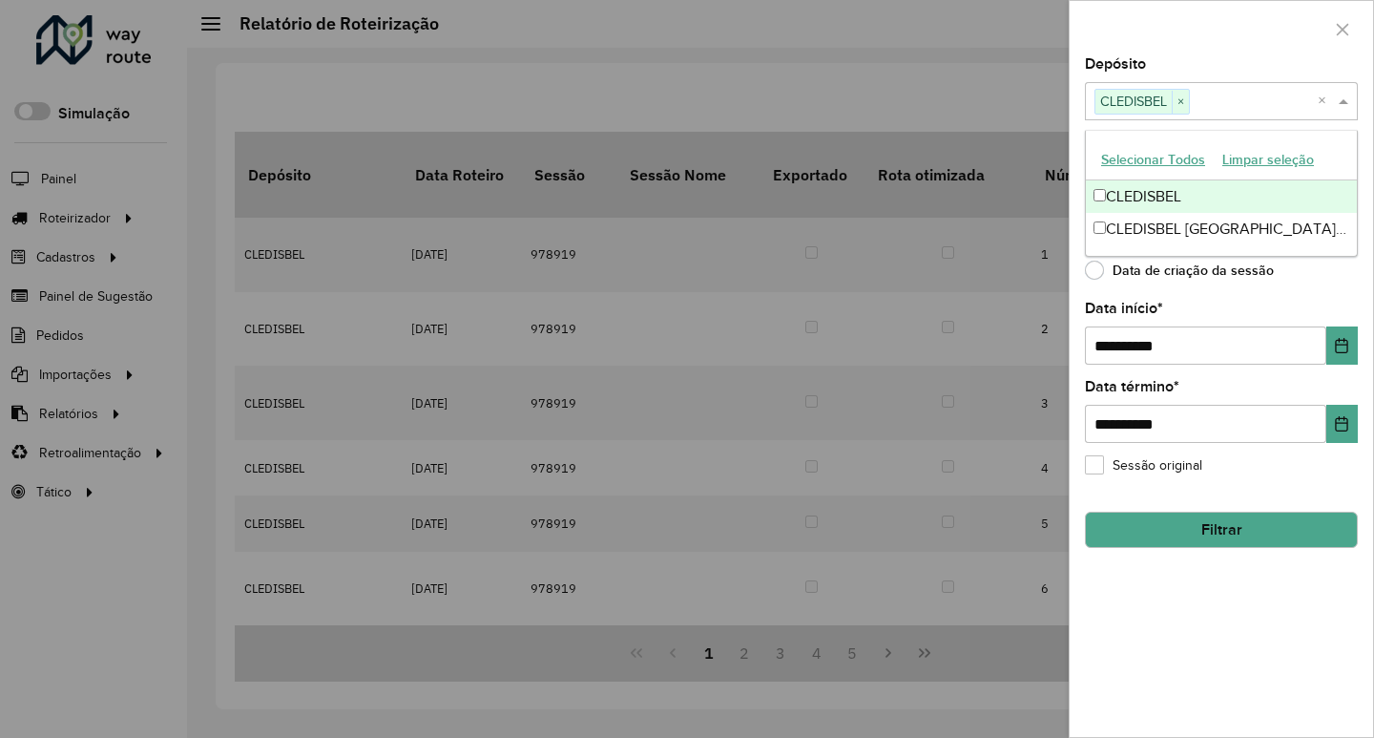
click at [1253, 99] on input "text" at bounding box center [1254, 102] width 128 height 23
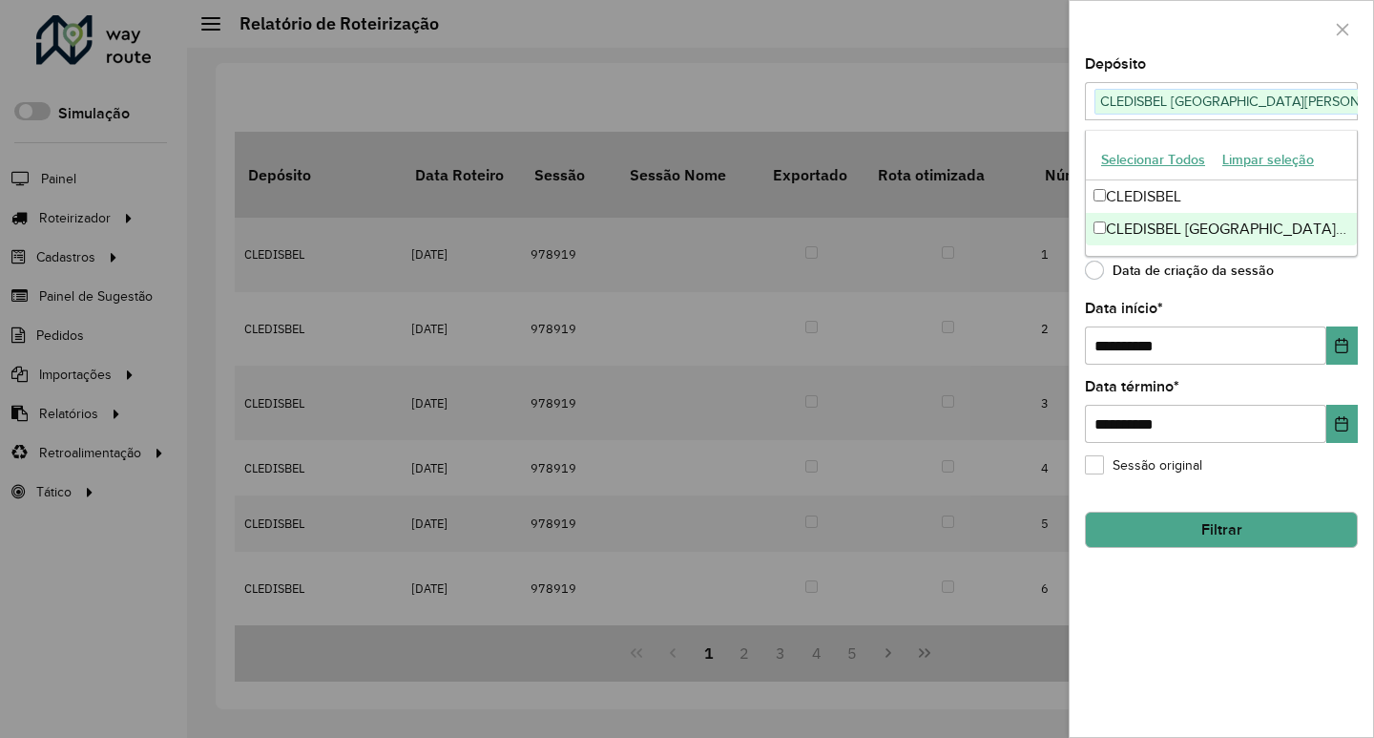
click at [1193, 523] on button "Filtrar" at bounding box center [1221, 529] width 273 height 36
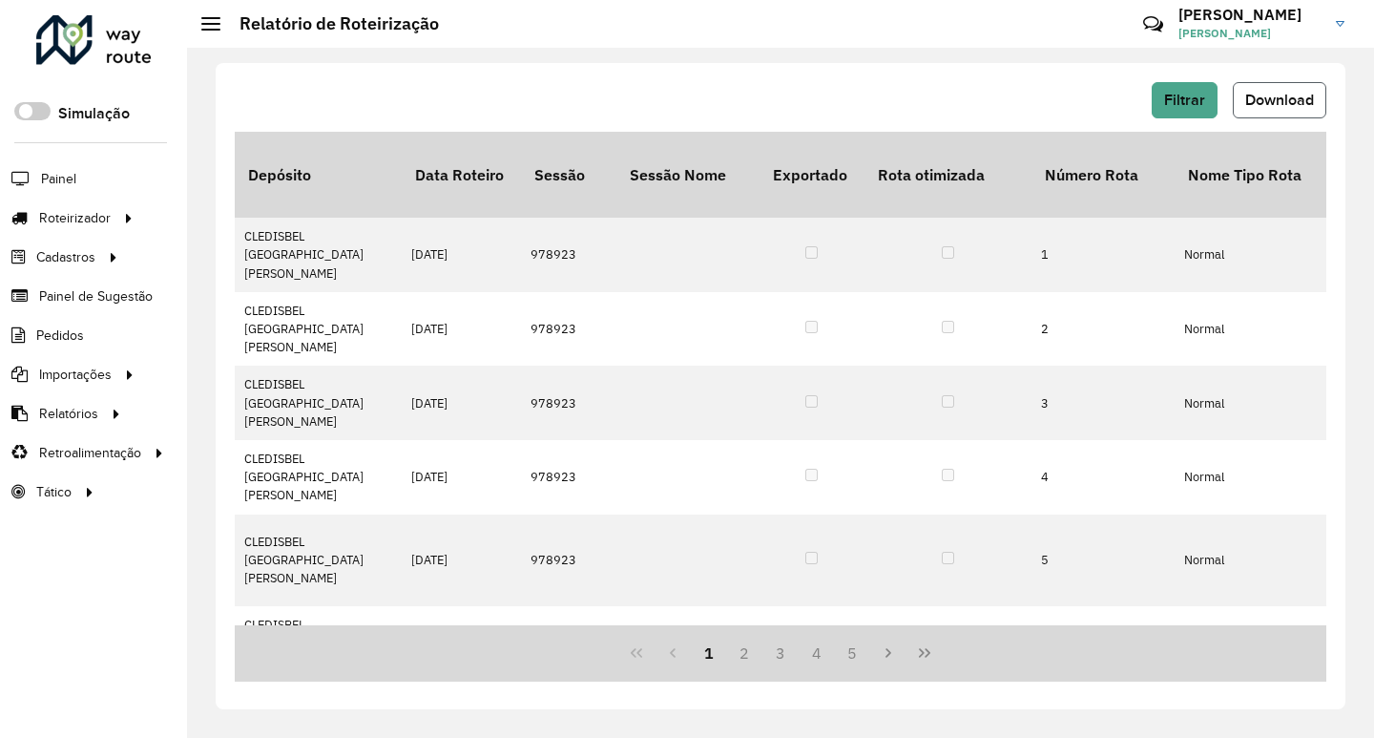
click at [1272, 98] on span "Download" at bounding box center [1279, 100] width 69 height 16
click at [79, 336] on span "Pedidos" at bounding box center [61, 335] width 50 height 20
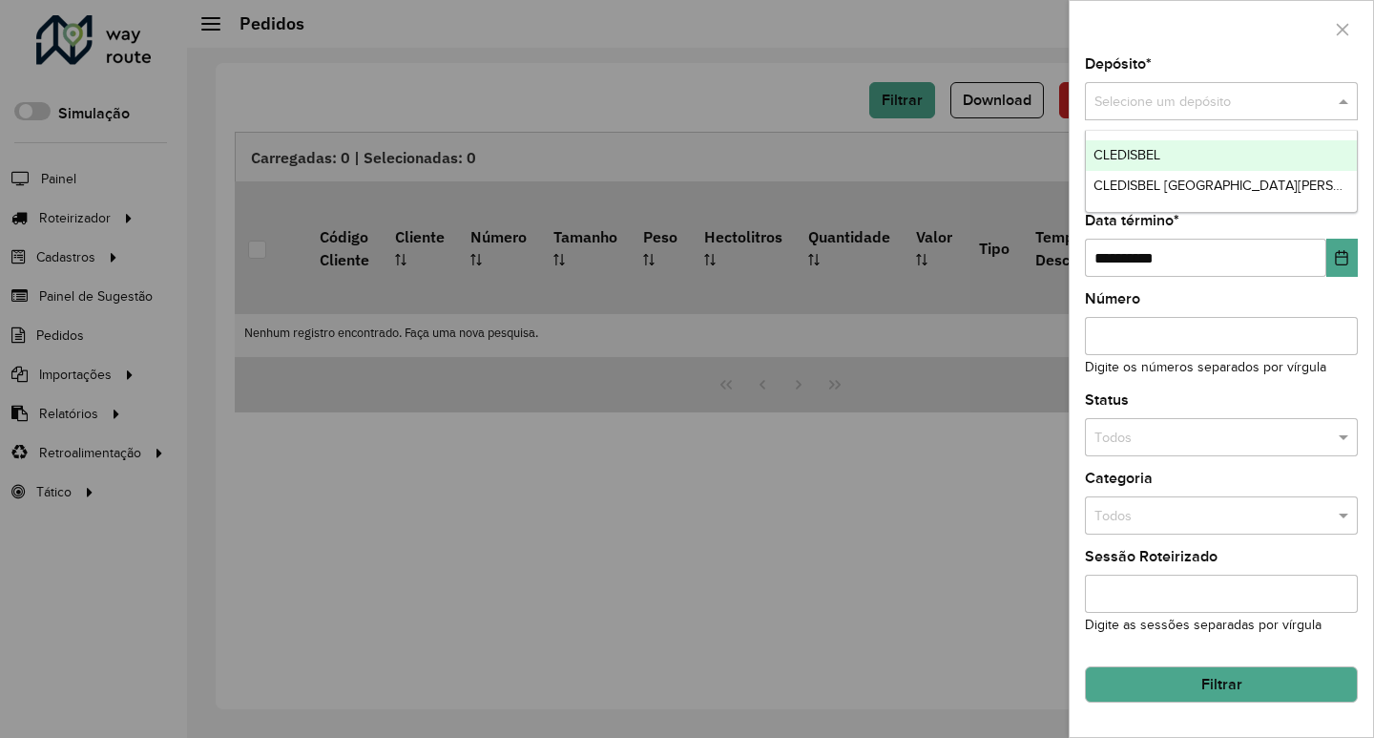
click at [1169, 107] on input "text" at bounding box center [1202, 102] width 216 height 21
click at [1154, 151] on span "CLEDISBEL" at bounding box center [1126, 154] width 67 height 15
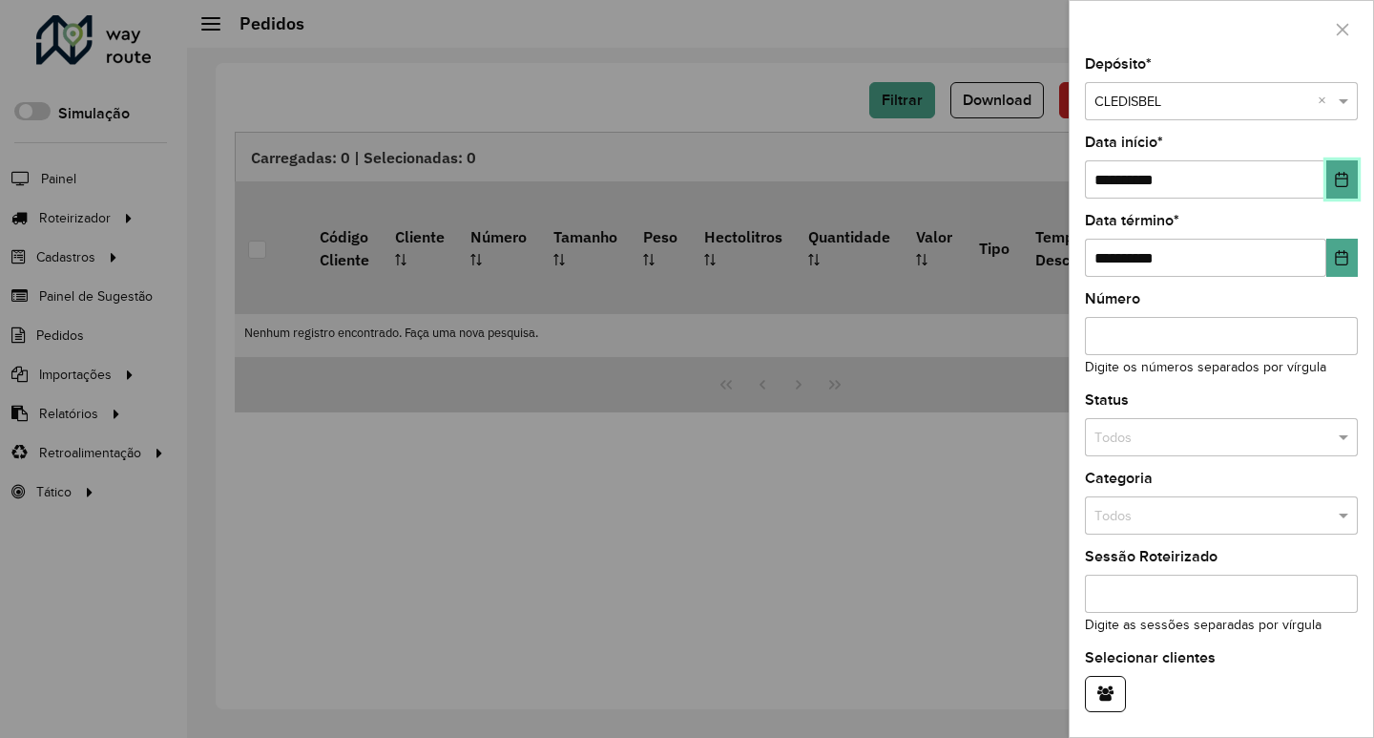
click at [1336, 178] on icon "Choose Date" at bounding box center [1342, 179] width 12 height 15
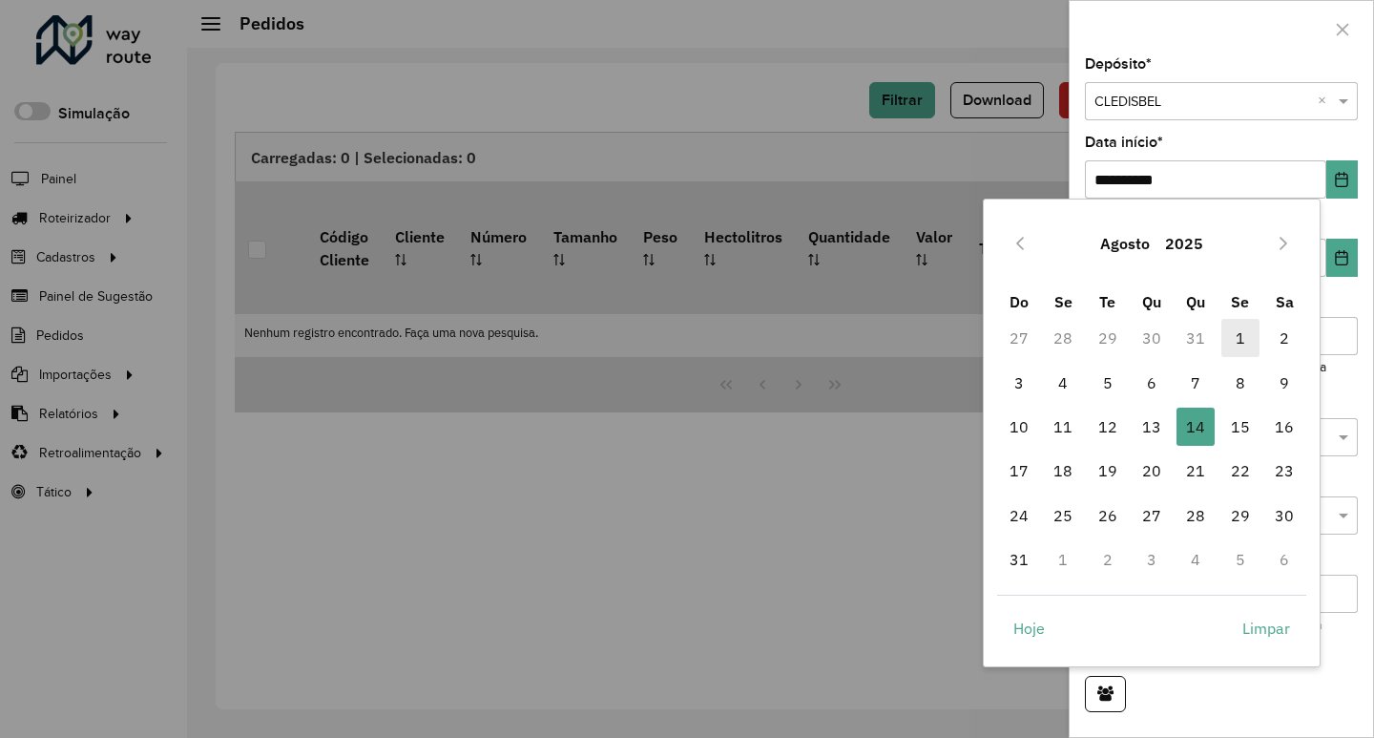
click at [1234, 333] on span "1" at bounding box center [1240, 338] width 38 height 38
type input "**********"
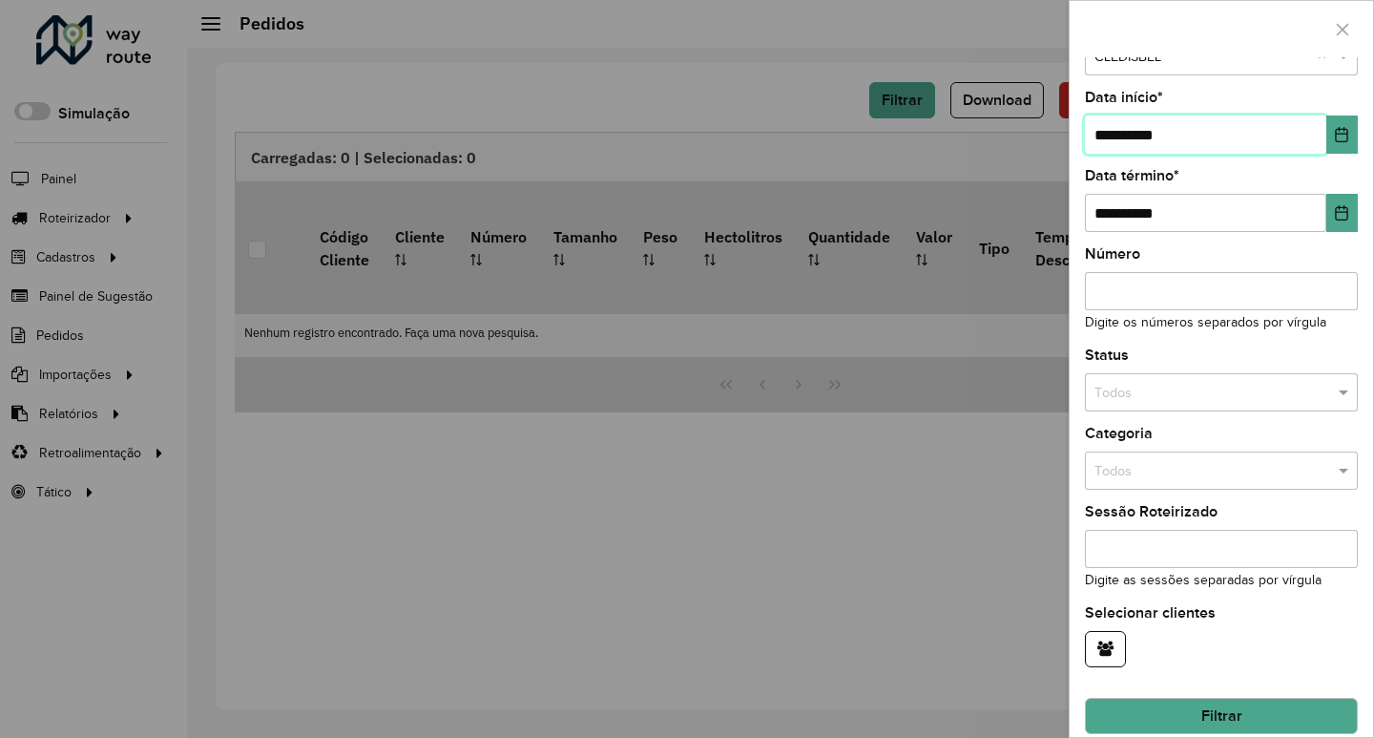
scroll to position [66, 0]
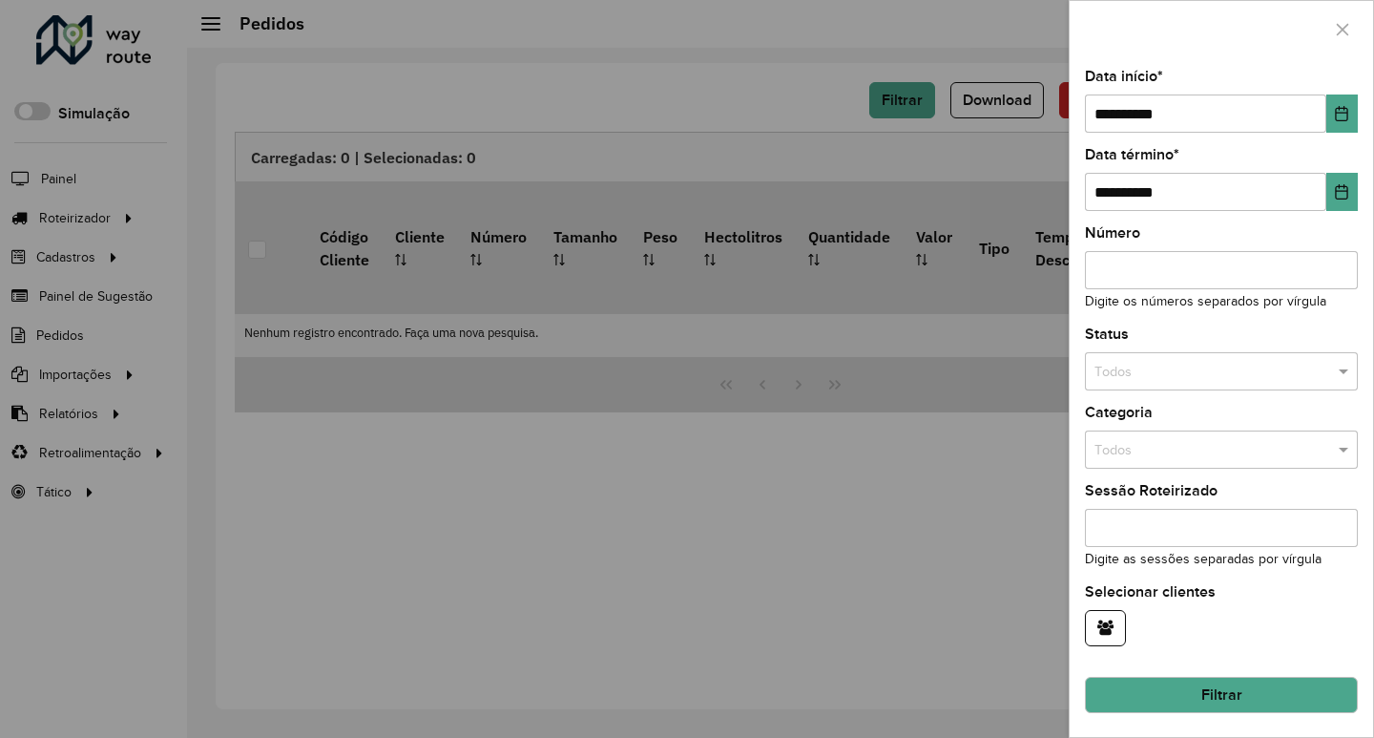
click at [1237, 693] on button "Filtrar" at bounding box center [1221, 694] width 273 height 36
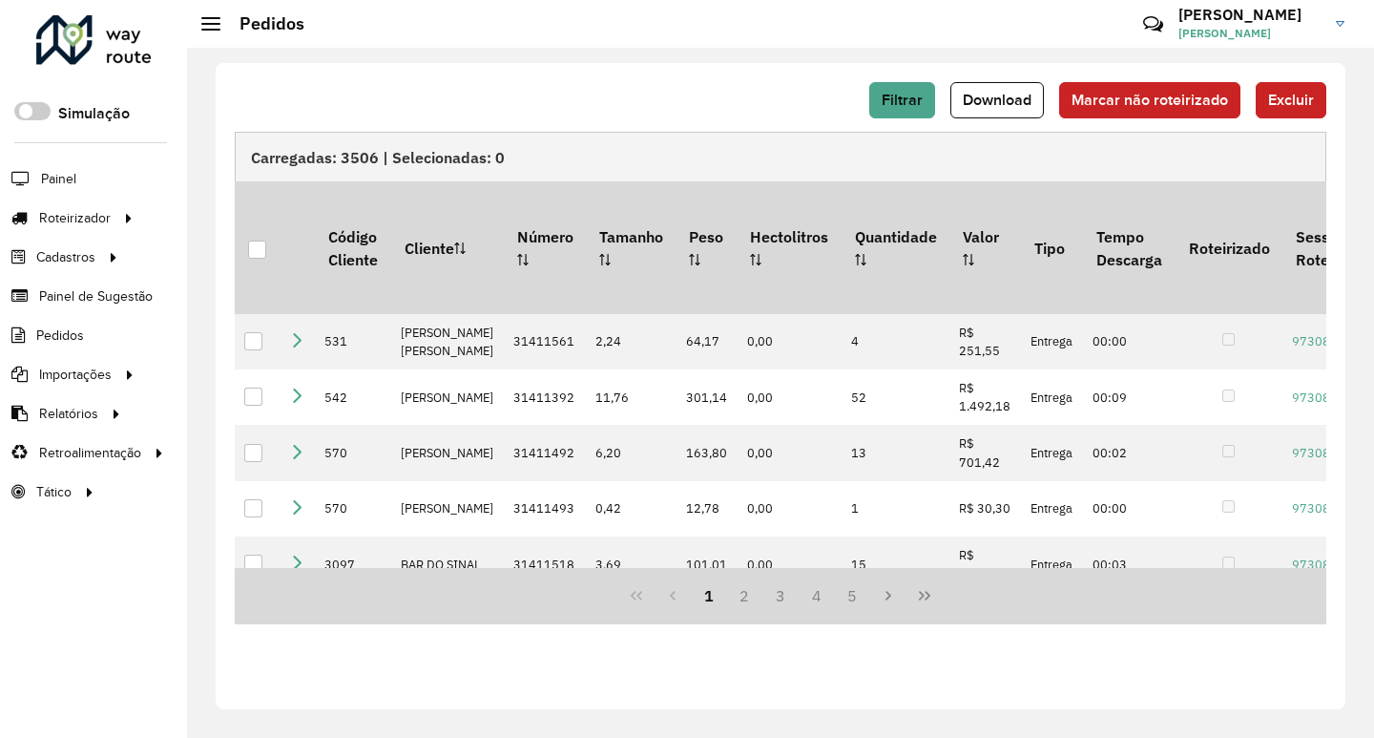
click at [990, 105] on span "Download" at bounding box center [997, 100] width 69 height 16
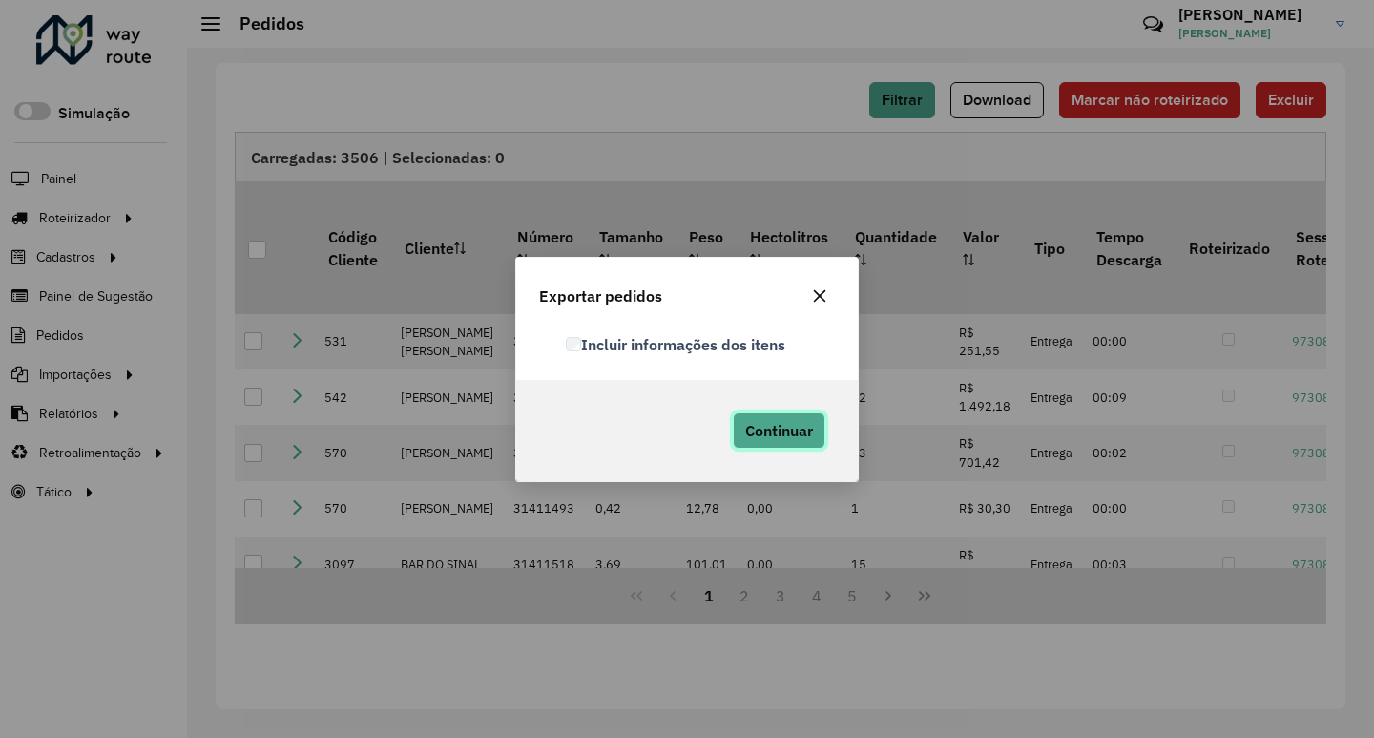
click at [767, 427] on span "Continuar" at bounding box center [779, 430] width 68 height 19
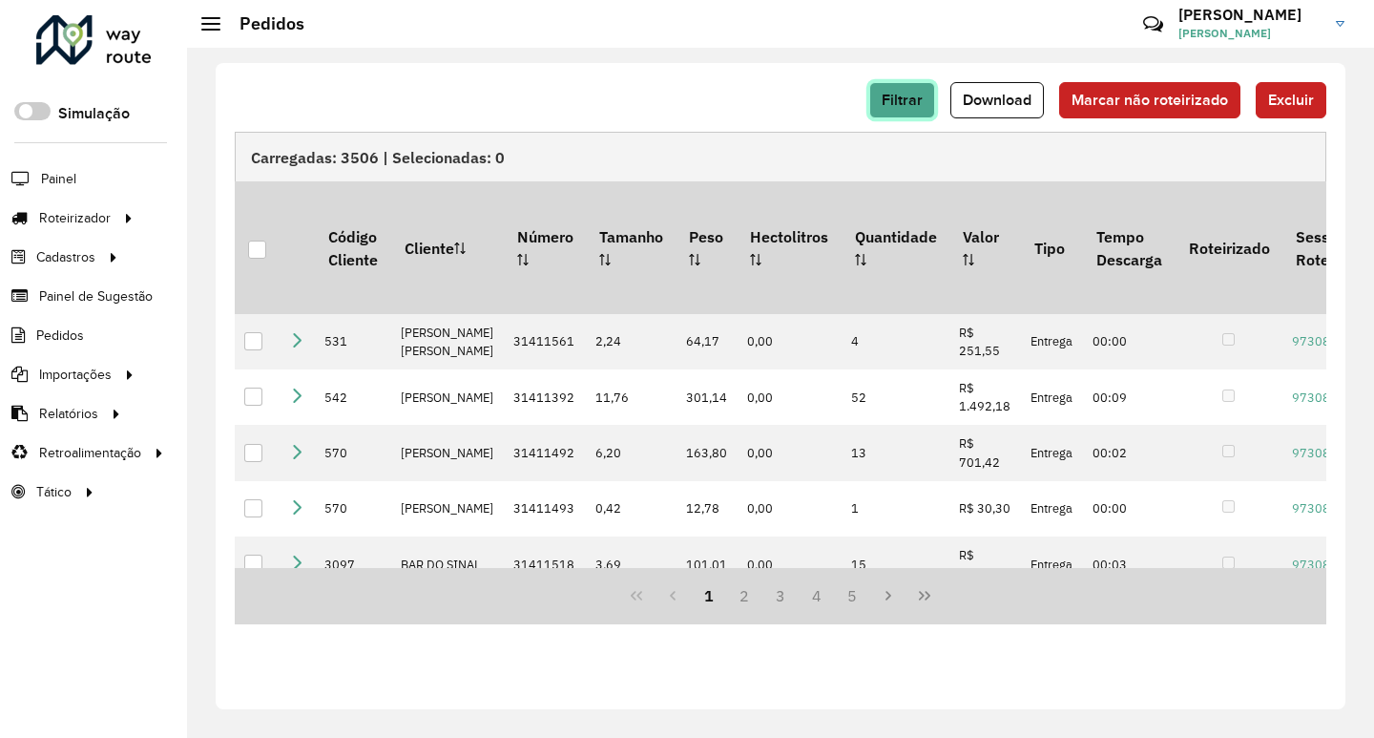
click at [881, 99] on button "Filtrar" at bounding box center [902, 100] width 66 height 36
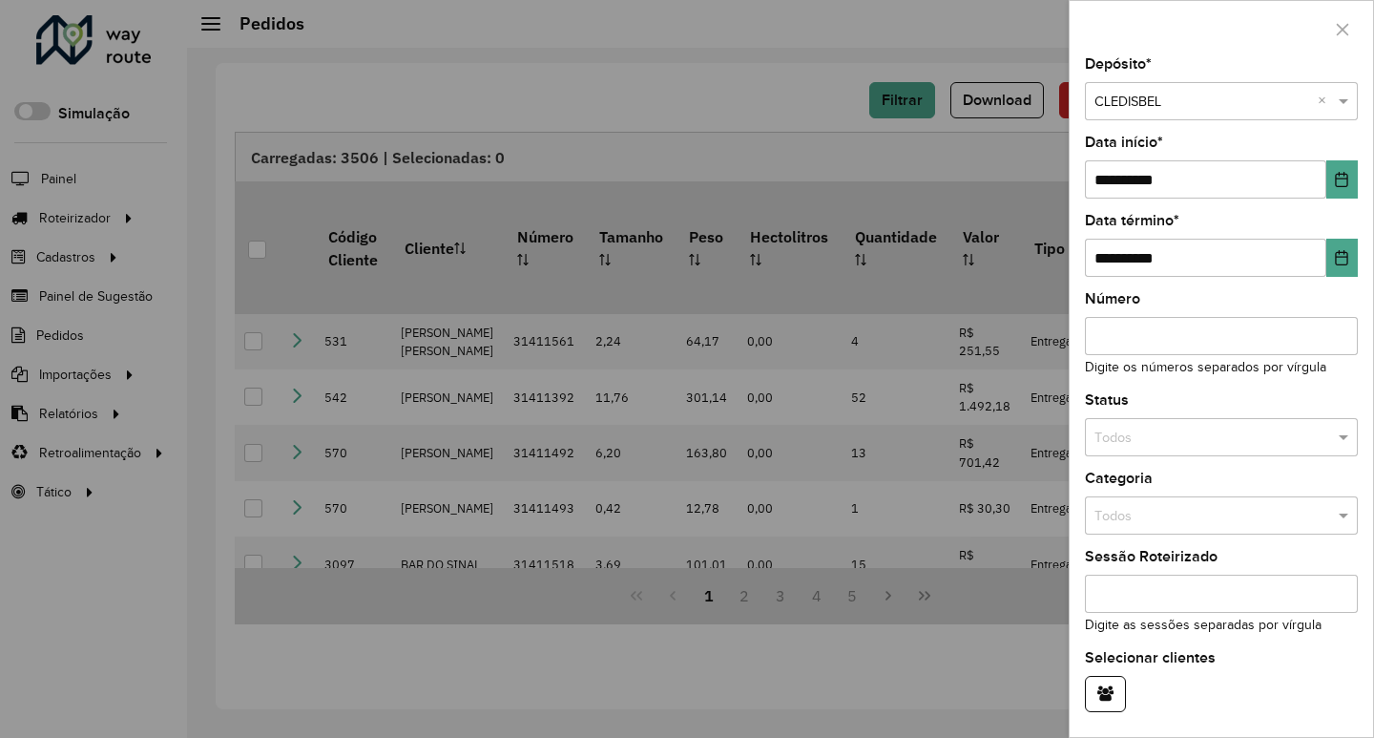
click at [1198, 102] on input "text" at bounding box center [1202, 102] width 216 height 21
click at [1162, 153] on span "CLEDISBEL PORTO CALVO" at bounding box center [1247, 154] width 308 height 15
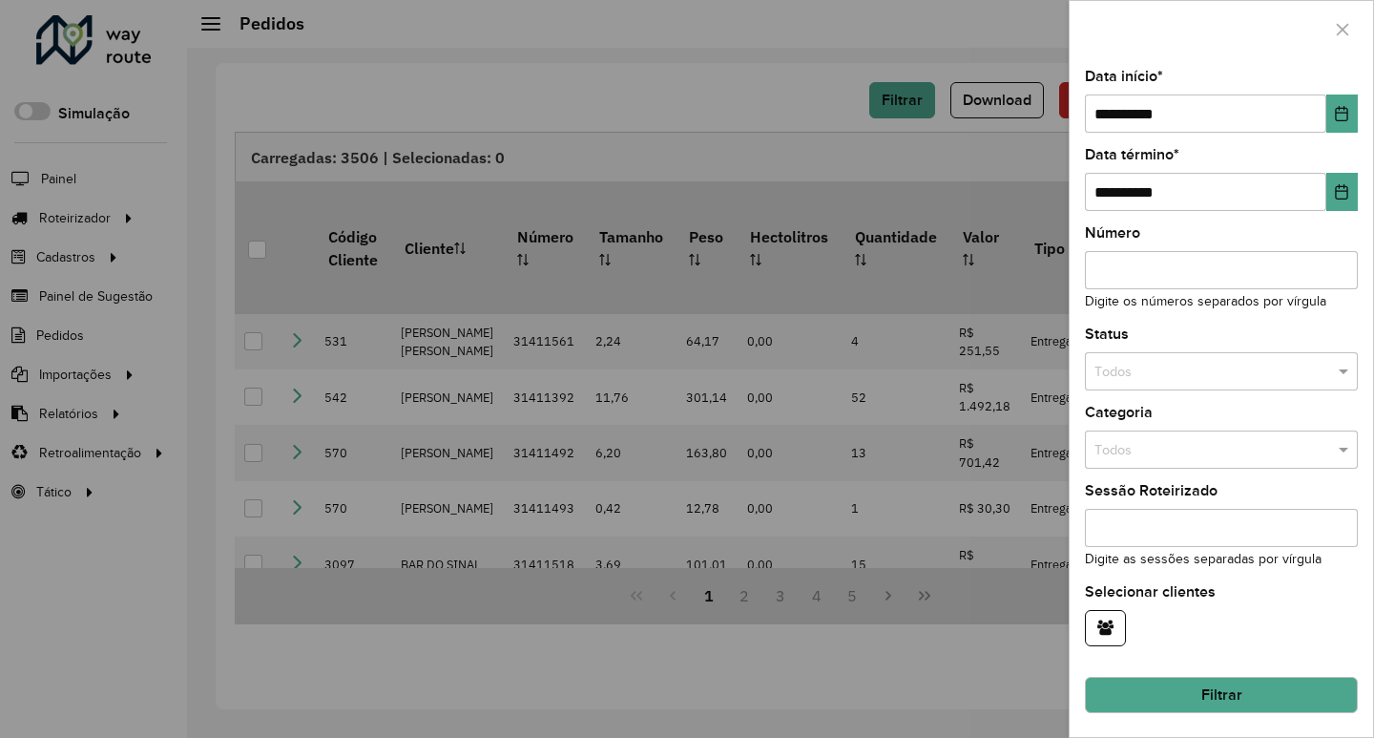
click at [1225, 698] on button "Filtrar" at bounding box center [1221, 694] width 273 height 36
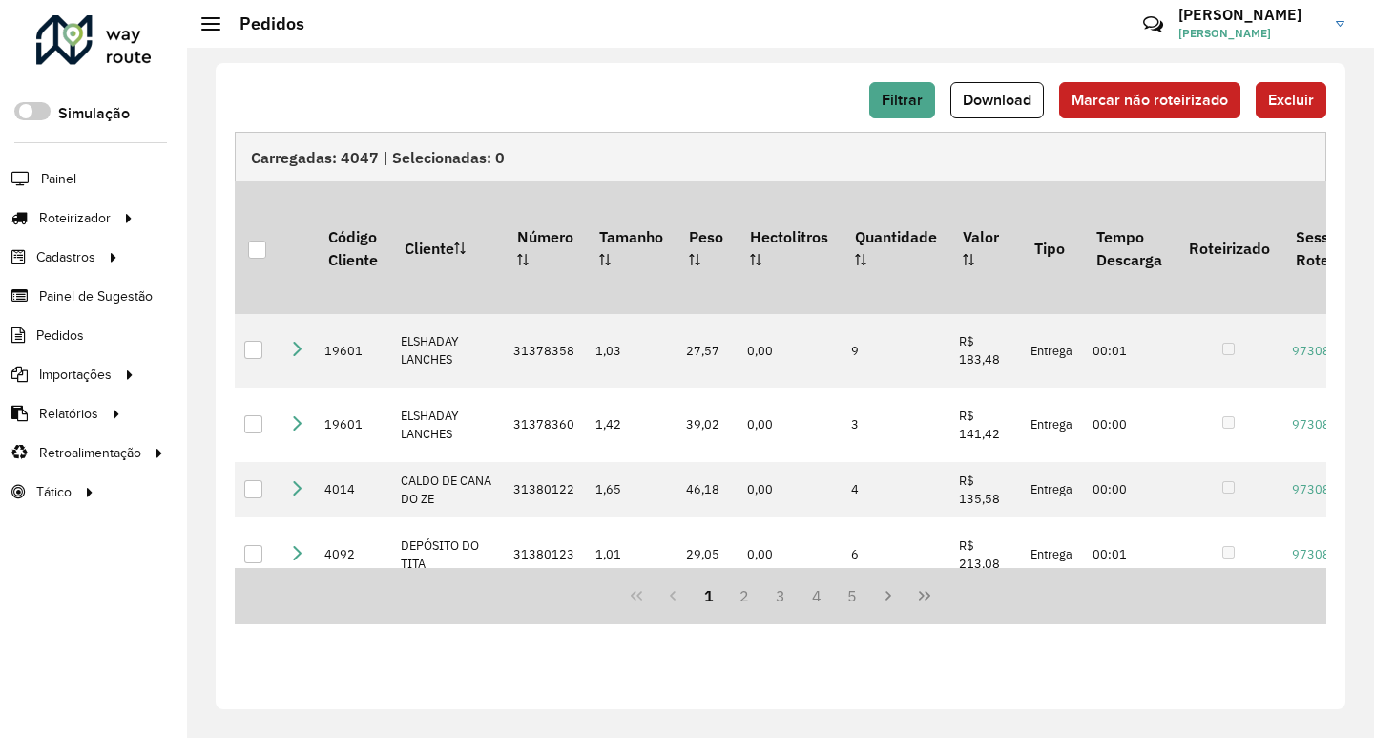
click at [995, 103] on span "Download" at bounding box center [997, 100] width 69 height 16
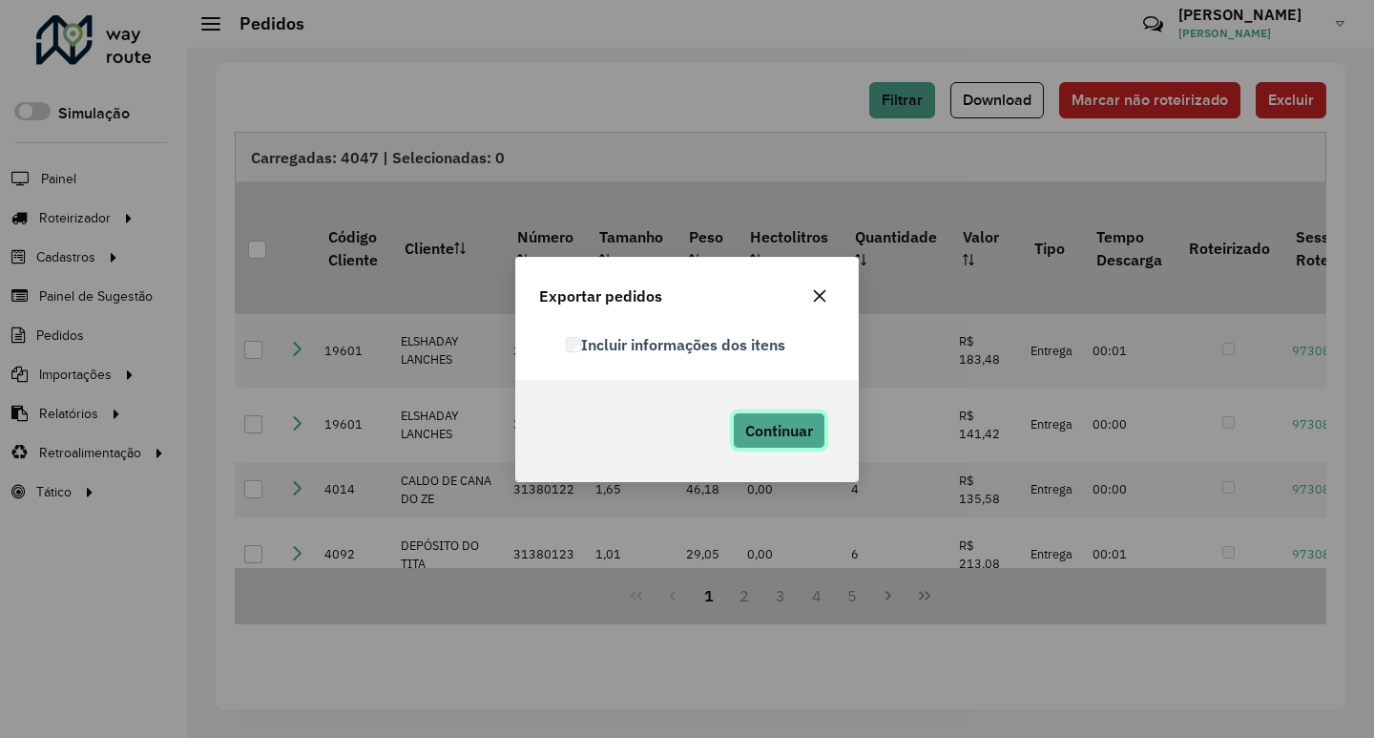
click at [784, 431] on span "Continuar" at bounding box center [779, 430] width 68 height 19
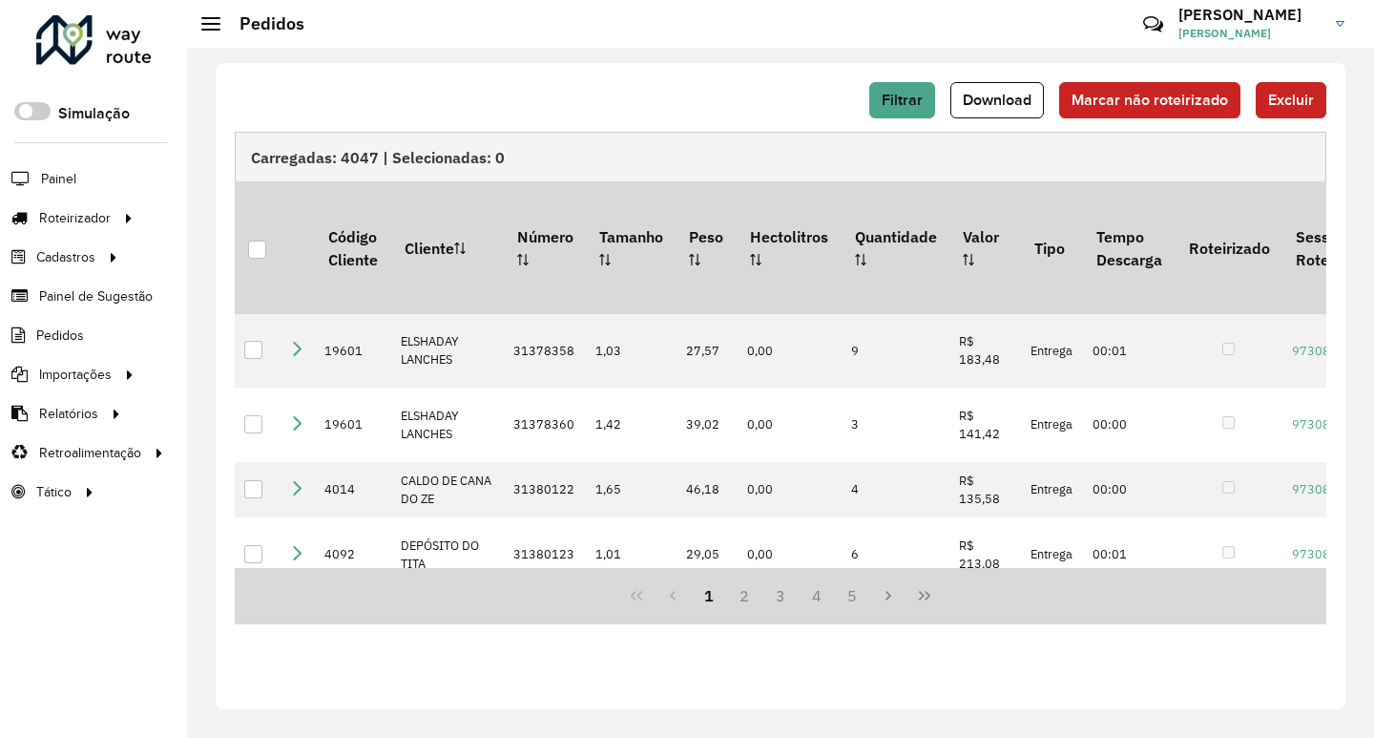
click at [684, 113] on div "Filtrar Download Marcar não roteirizado Excluir" at bounding box center [780, 100] width 1091 height 36
